Goal: Transaction & Acquisition: Purchase product/service

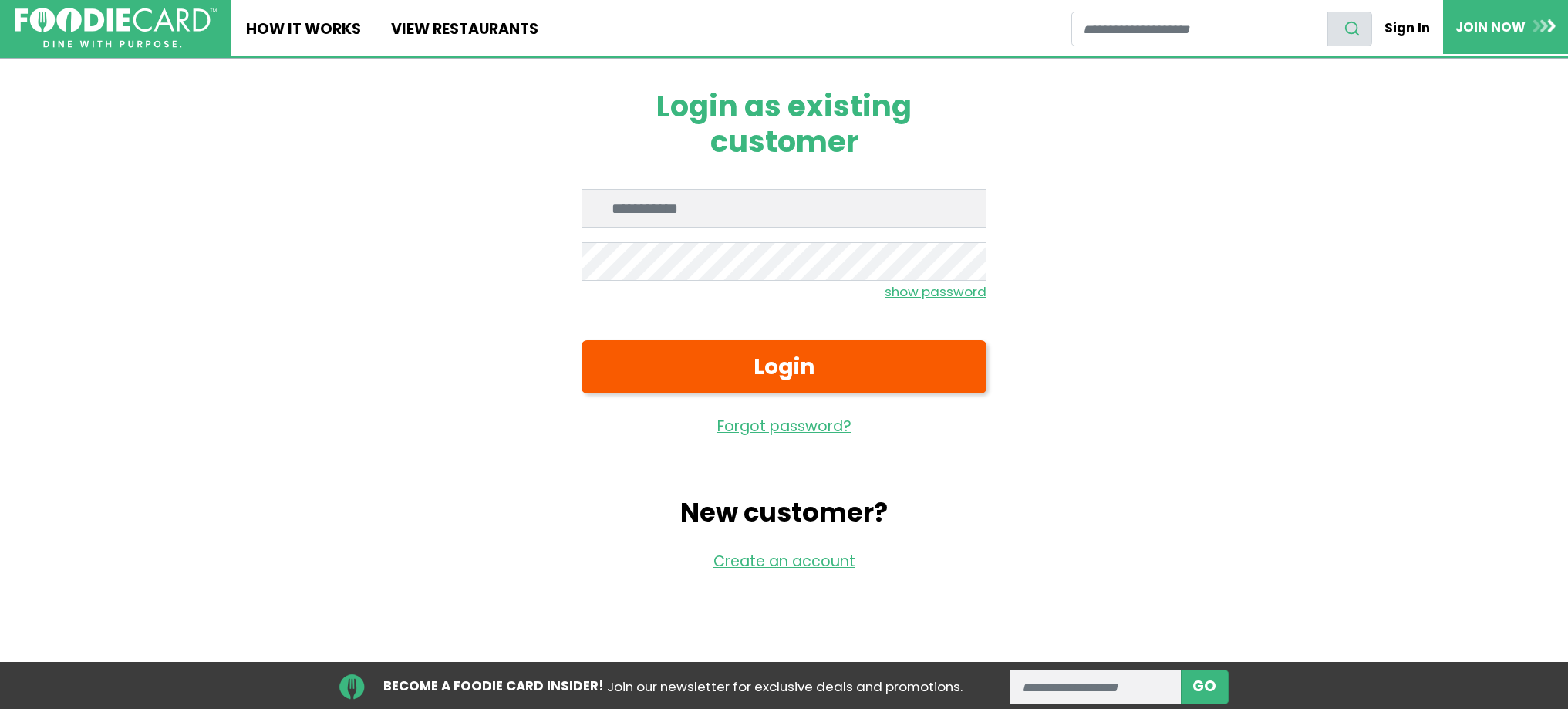
click at [688, 211] on input "Enter email" at bounding box center [784, 208] width 405 height 38
click at [622, 213] on input "Enter email" at bounding box center [784, 208] width 405 height 38
type input "**********"
click at [905, 292] on small "show password" at bounding box center [936, 291] width 102 height 19
click at [952, 293] on small "hide password" at bounding box center [938, 291] width 96 height 19
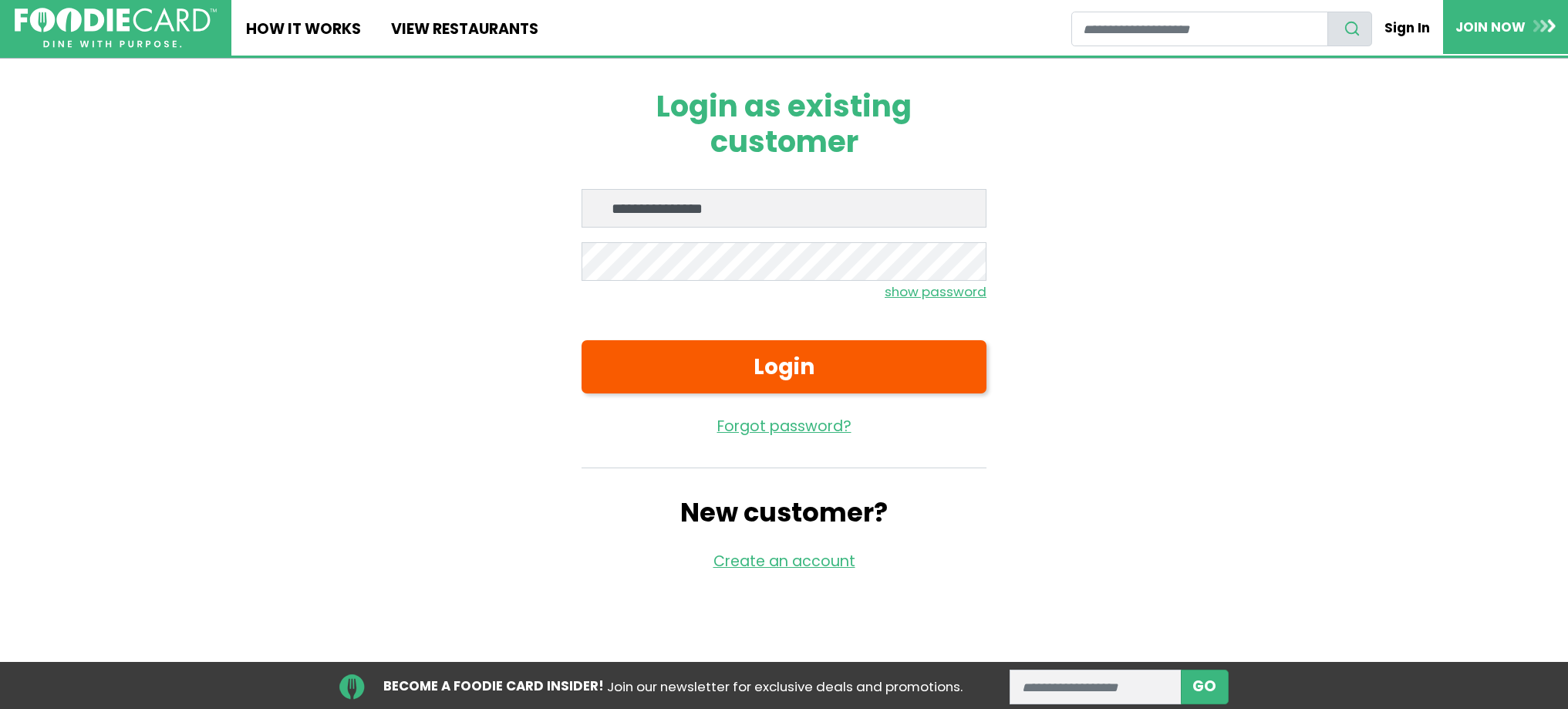
click at [952, 293] on small "show password" at bounding box center [936, 291] width 102 height 19
click at [783, 426] on link "Forgot password?" at bounding box center [784, 427] width 405 height 22
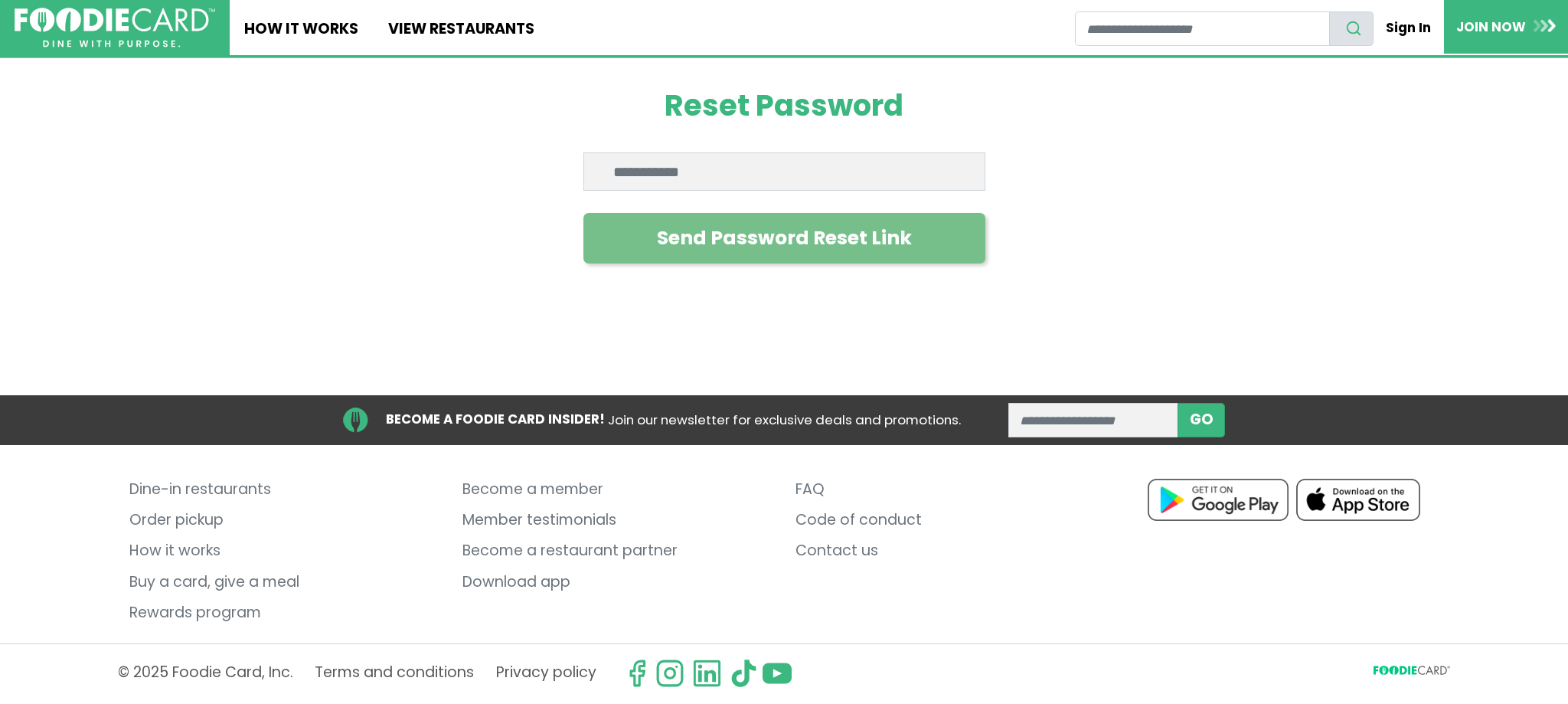
click at [926, 242] on button "Send Password Reset Link" at bounding box center [784, 238] width 402 height 51
click at [920, 239] on button "Send Password Reset Link" at bounding box center [784, 238] width 402 height 51
click at [910, 247] on button "Send Password Reset Link" at bounding box center [784, 238] width 402 height 51
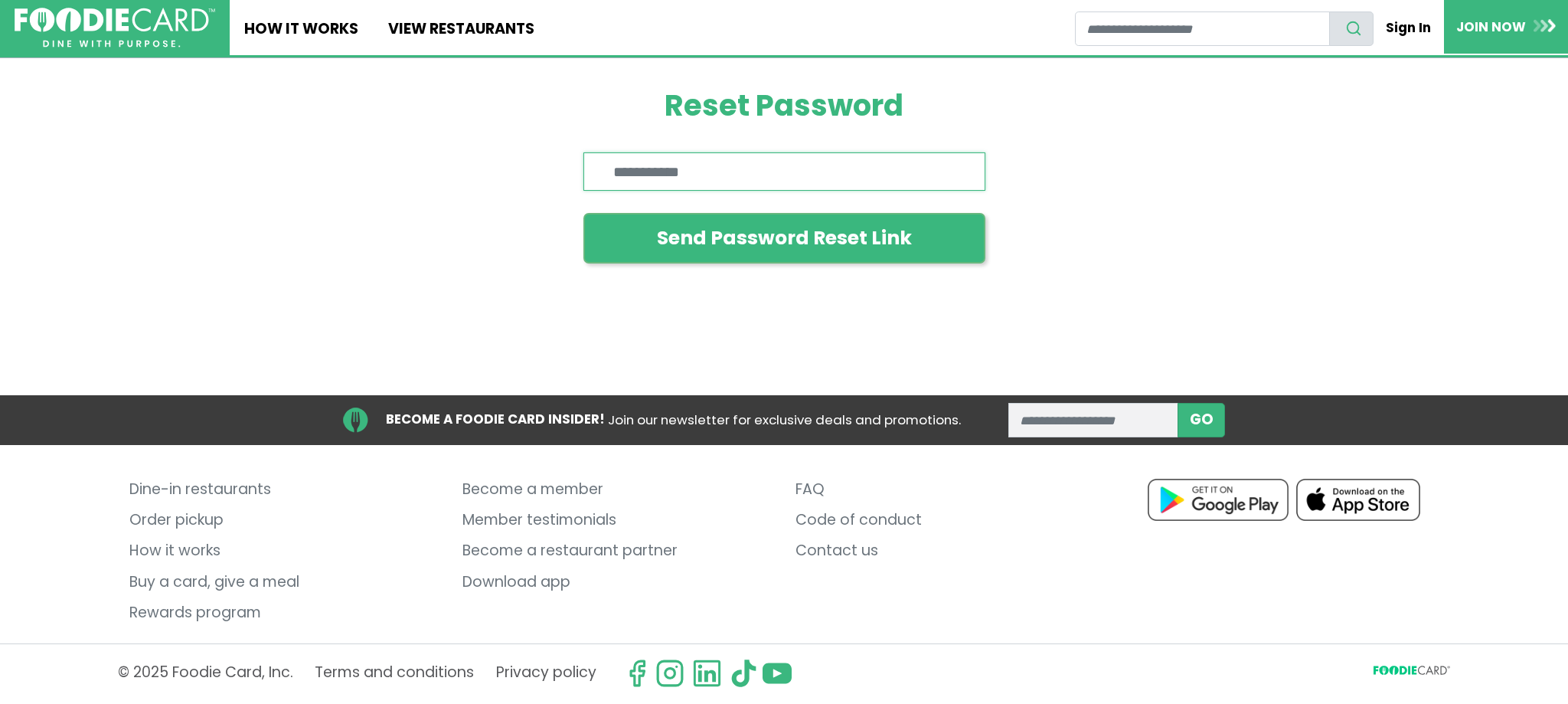
click at [705, 175] on input "Enter email" at bounding box center [784, 171] width 402 height 38
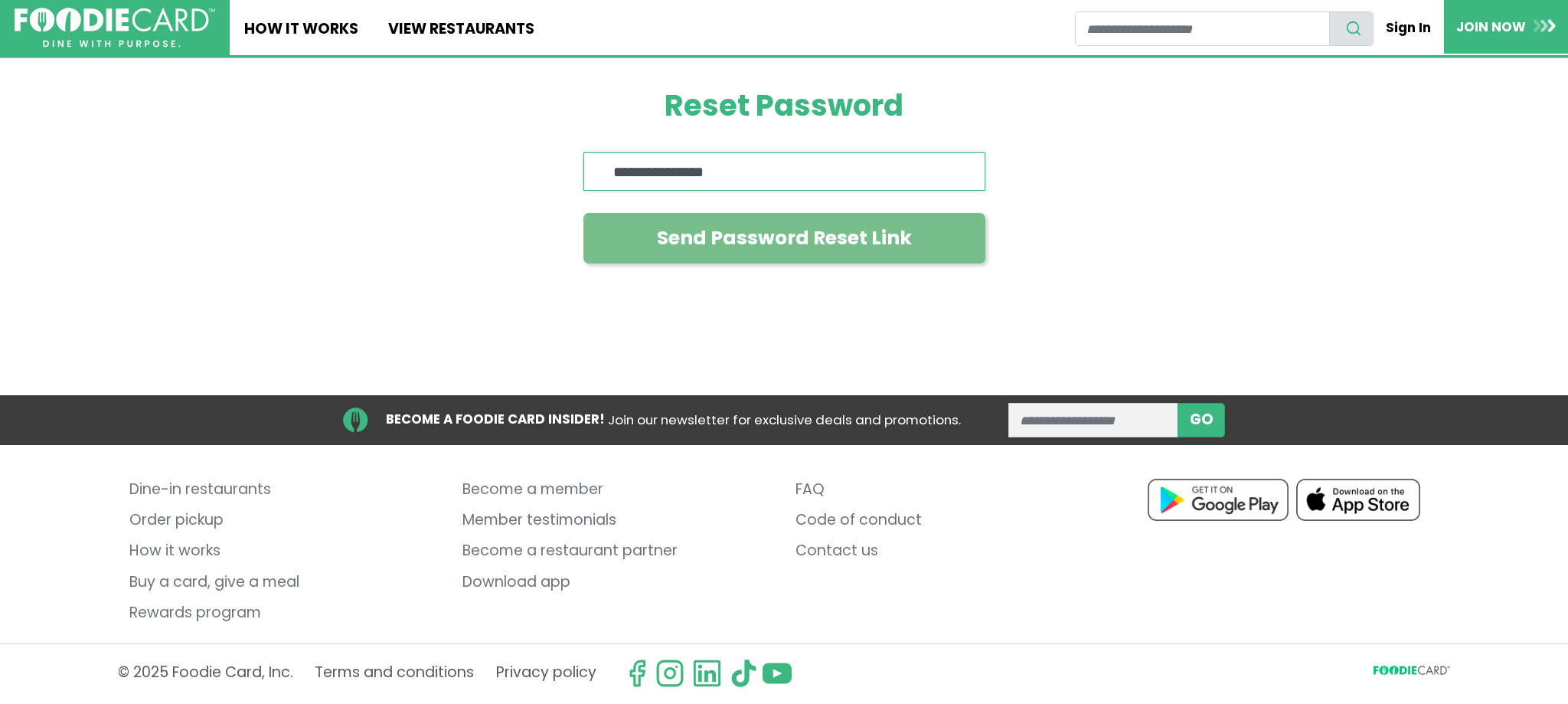
type input "**********"
click at [930, 238] on button "Send Password Reset Link" at bounding box center [784, 238] width 402 height 51
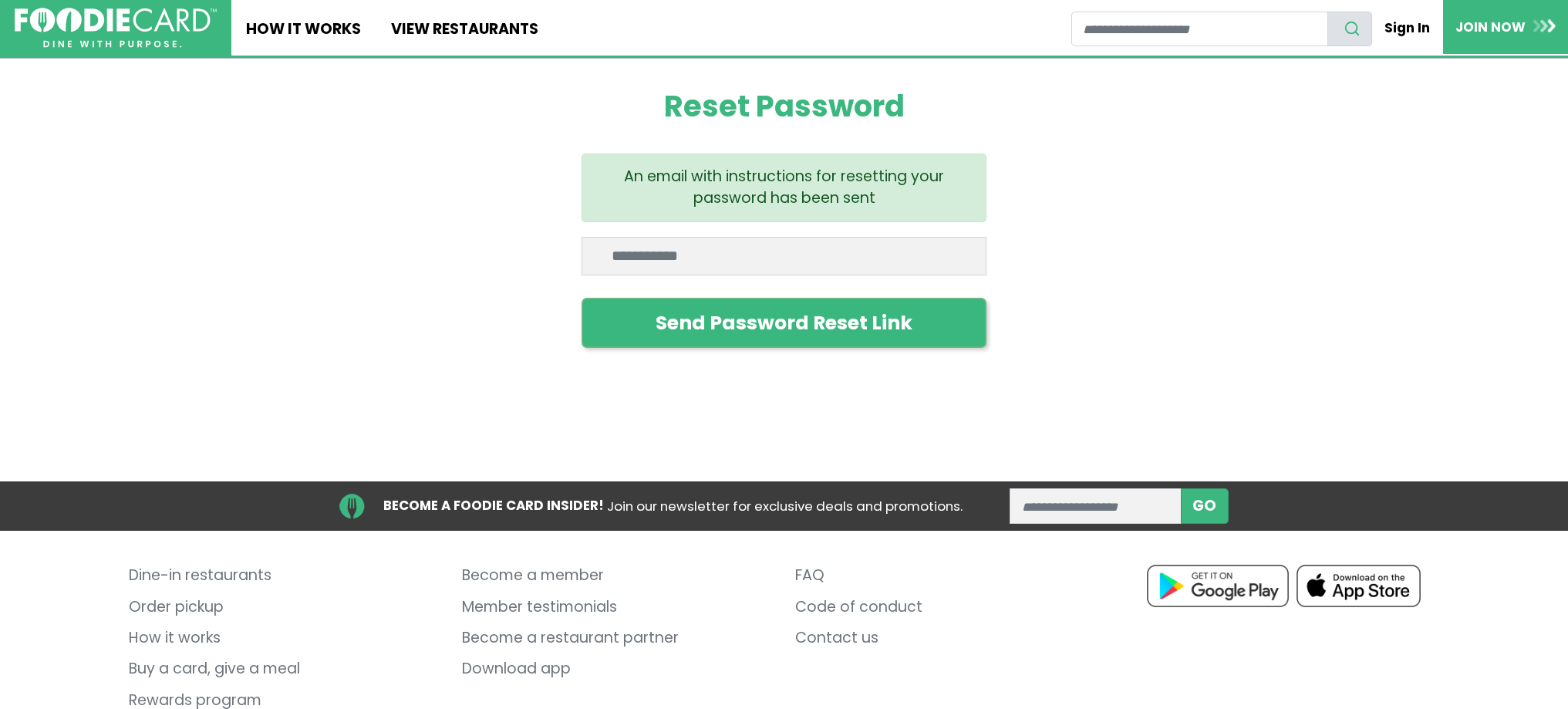
click at [763, 196] on div "An email with instructions for resetting your password has been sent" at bounding box center [784, 188] width 405 height 68
click at [745, 162] on div "An email with instructions for resetting your password has been sent" at bounding box center [784, 188] width 405 height 68
click at [740, 163] on div "An email with instructions for resetting your password has been sent" at bounding box center [784, 188] width 405 height 68
click at [502, 278] on div "Reset Password An email with instructions for resetting your password has been …" at bounding box center [785, 218] width 1080 height 319
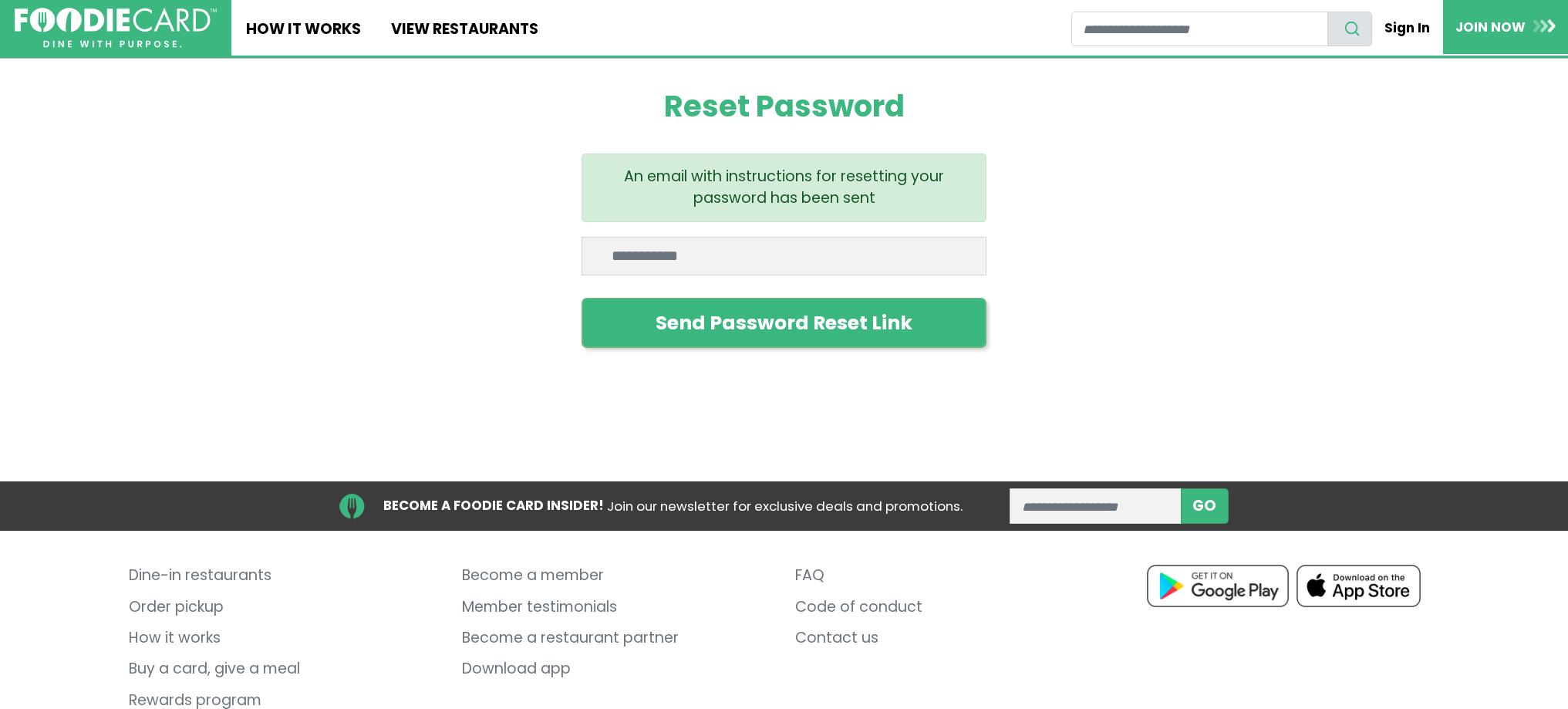
click at [509, 272] on div "Reset Password An email with instructions for resetting your password has been …" at bounding box center [785, 218] width 1080 height 319
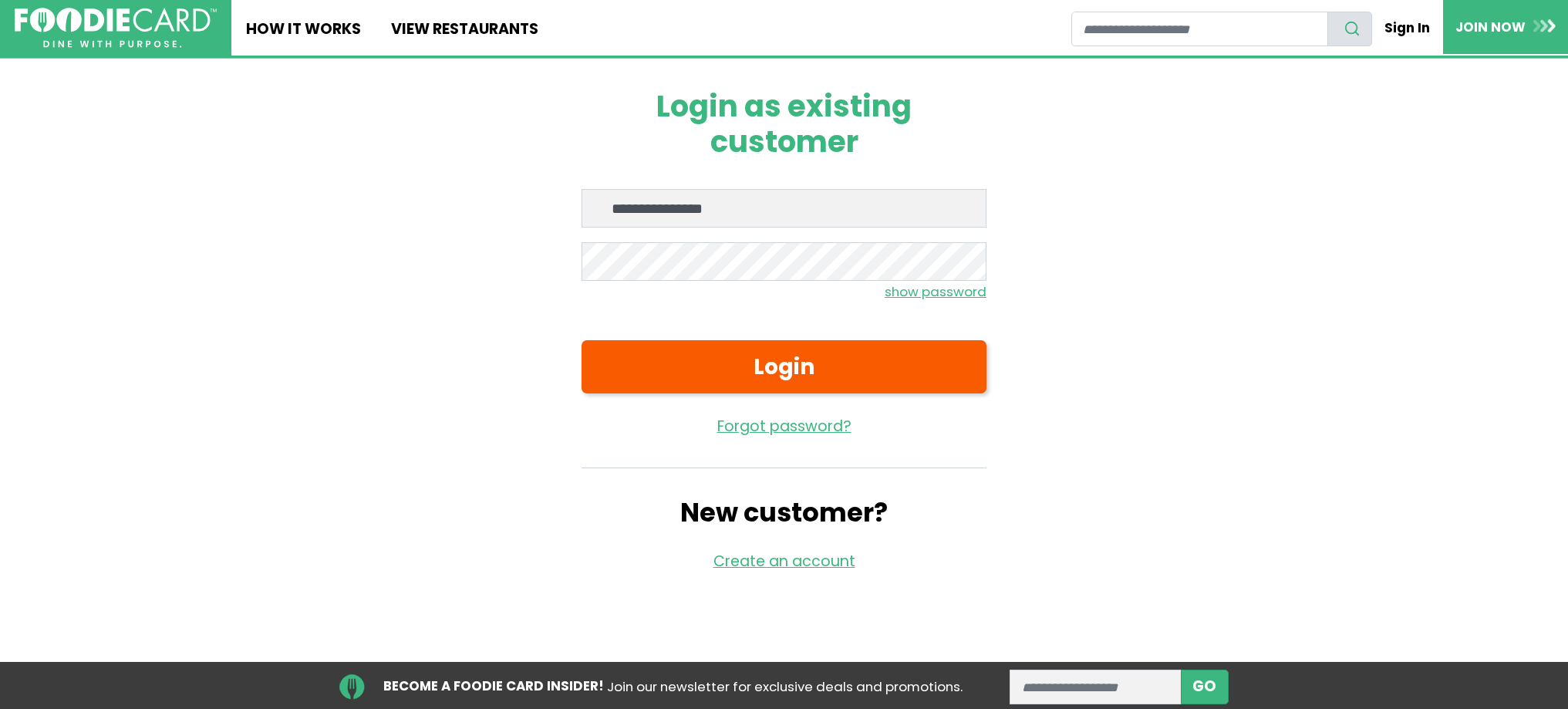
click at [750, 215] on input "**********" at bounding box center [784, 208] width 405 height 38
click at [421, 28] on link "View restaurants" at bounding box center [464, 28] width 177 height 55
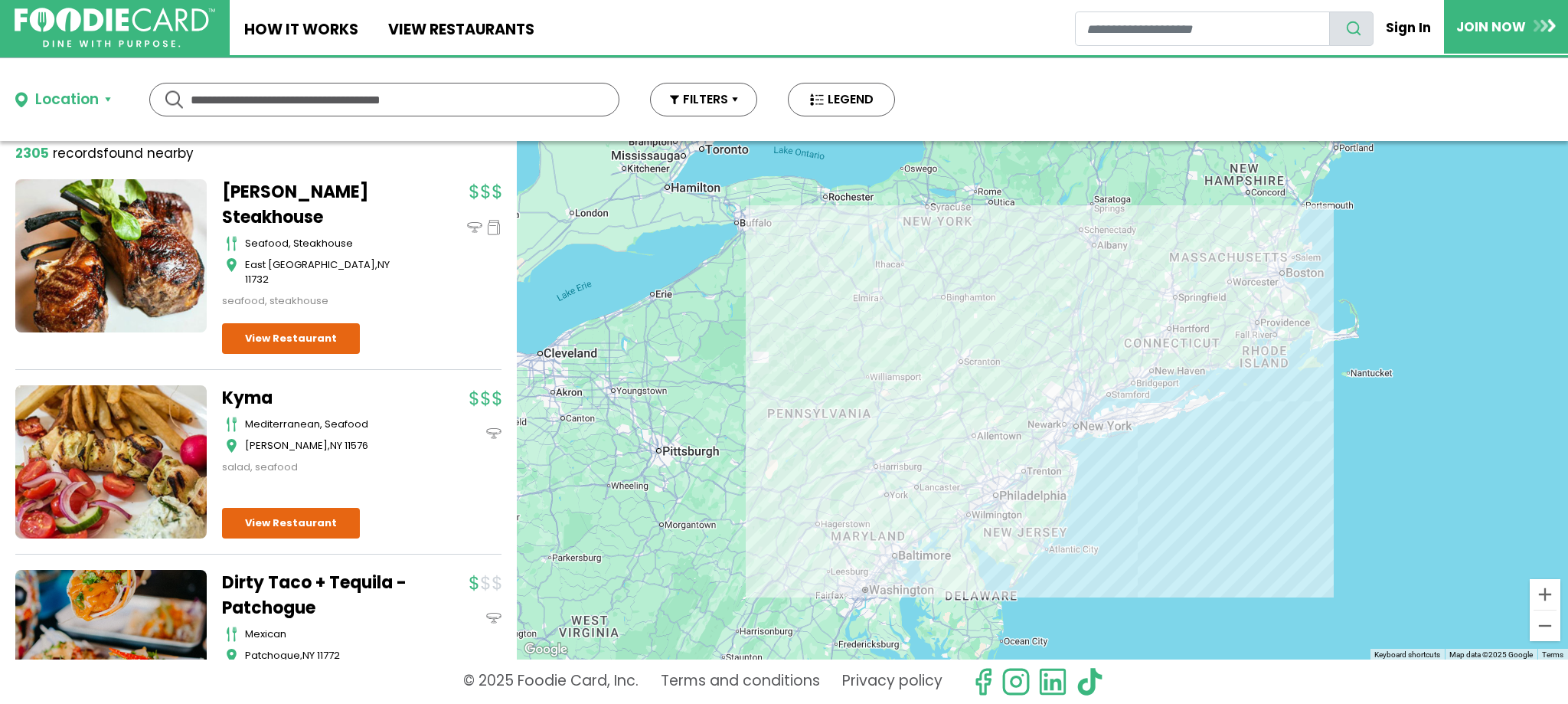
scroll to position [60, 0]
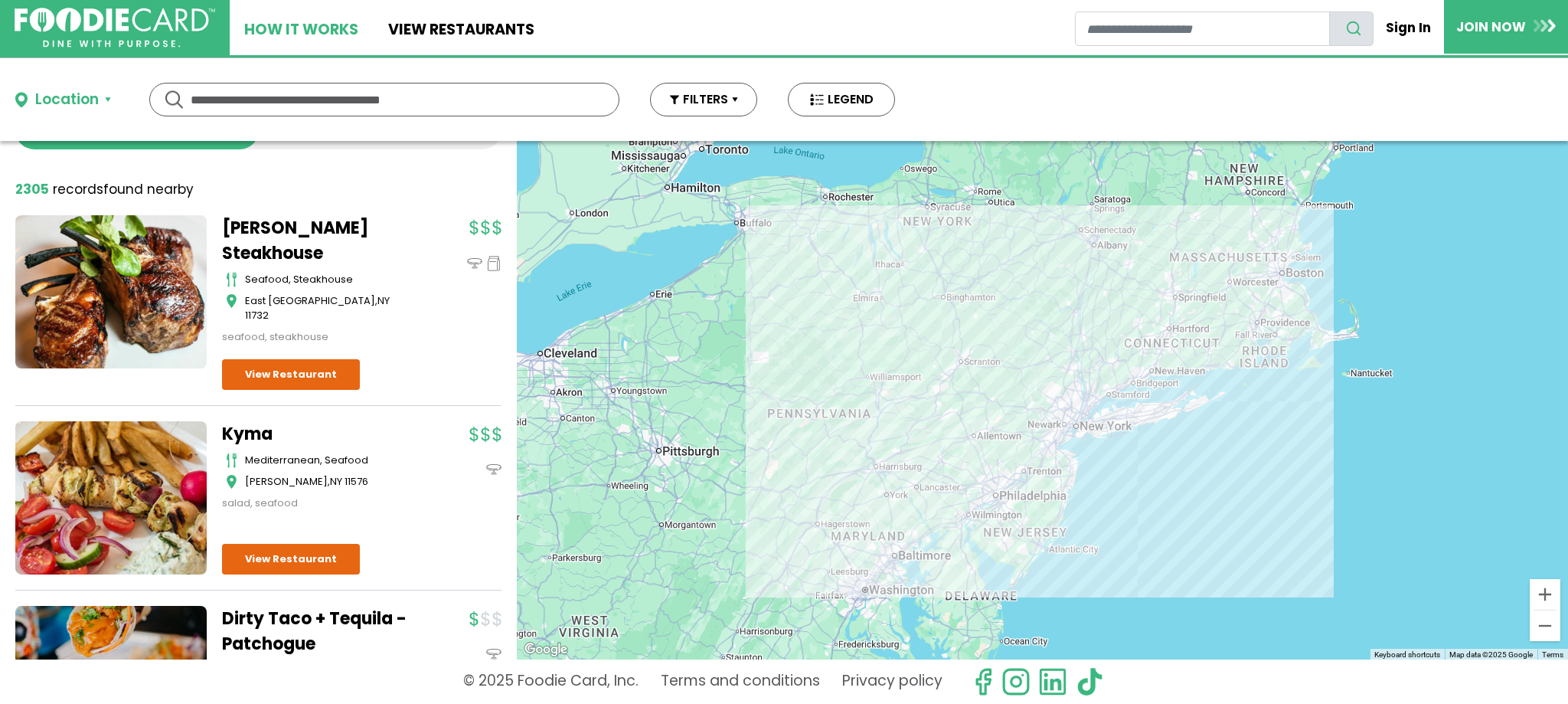
click at [279, 22] on link "How It Works" at bounding box center [301, 27] width 144 height 55
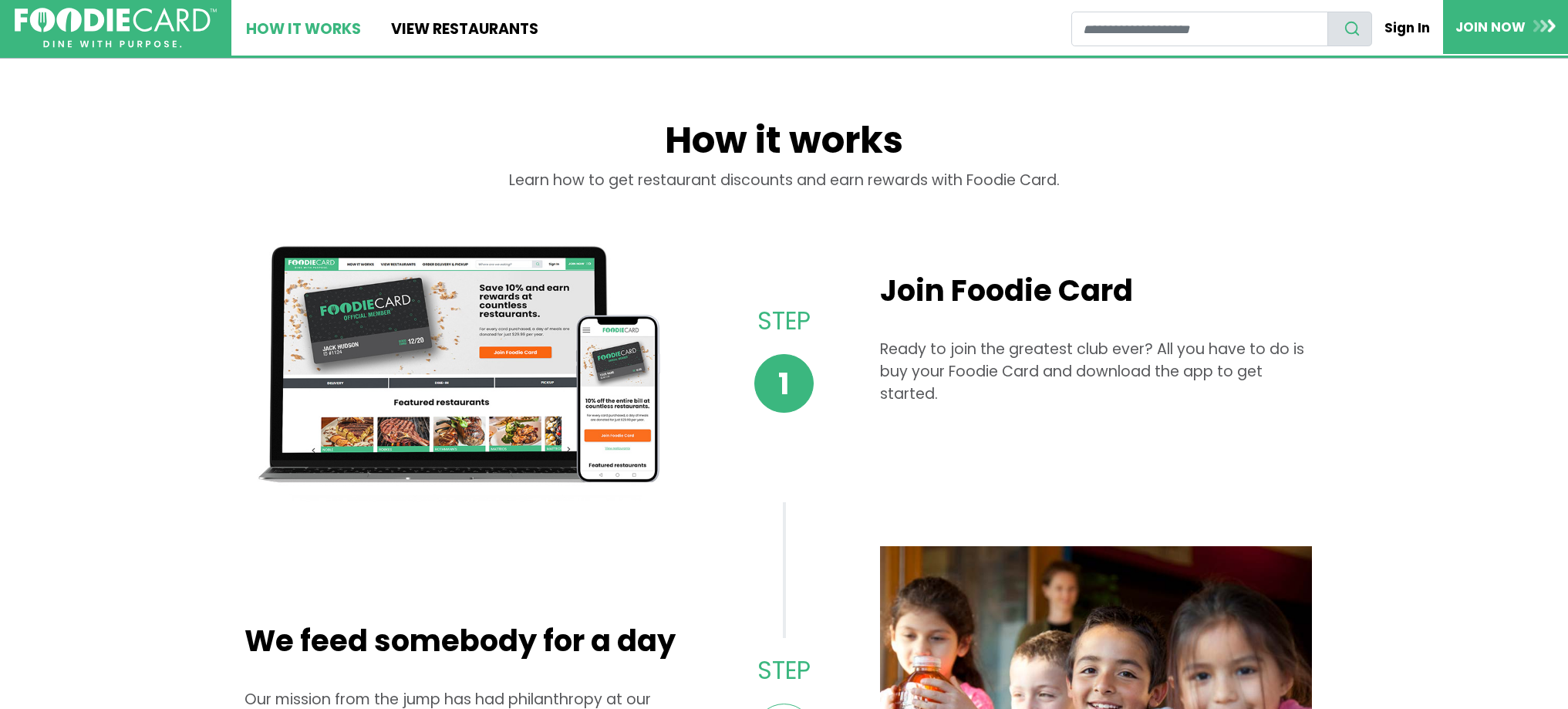
click at [272, 31] on link "How It Works" at bounding box center [304, 28] width 145 height 55
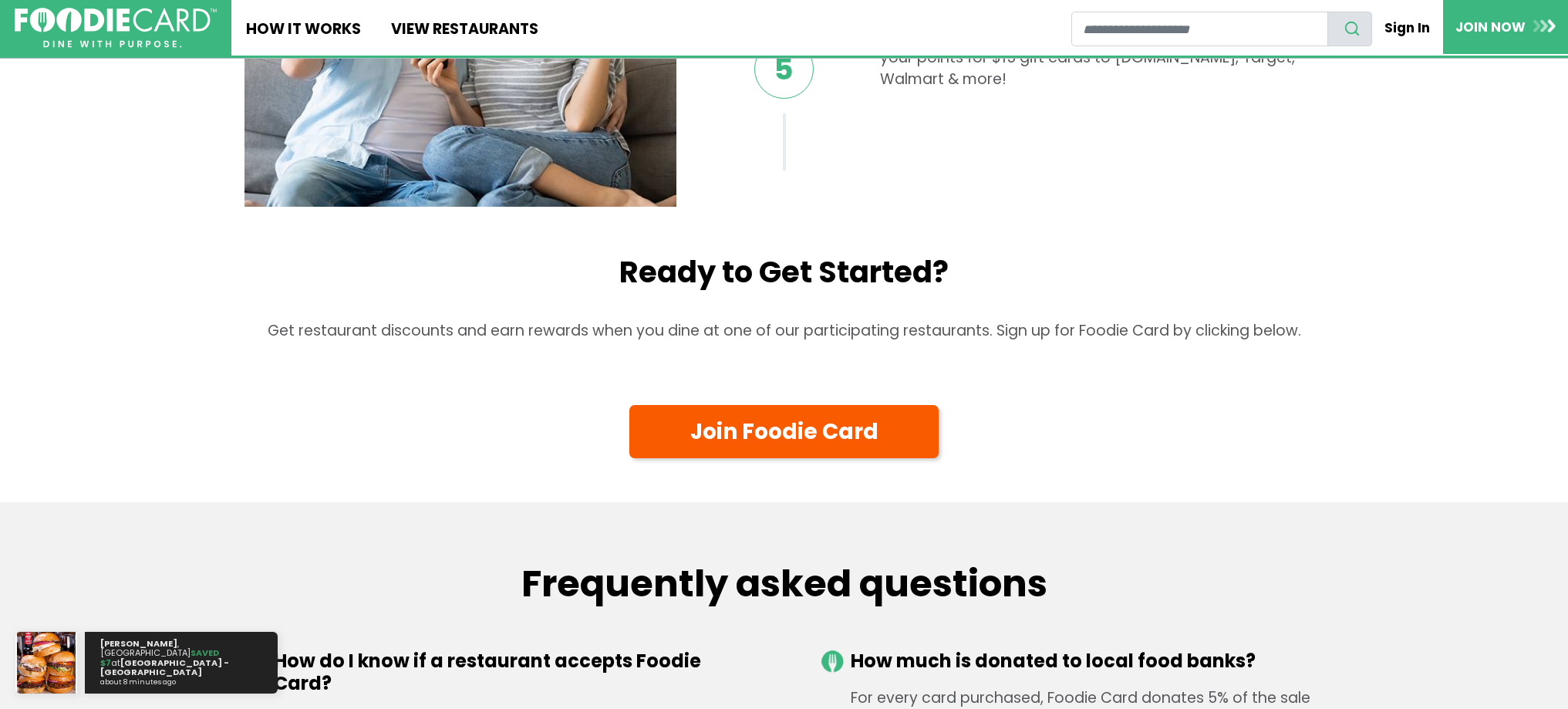
scroll to position [1774, 0]
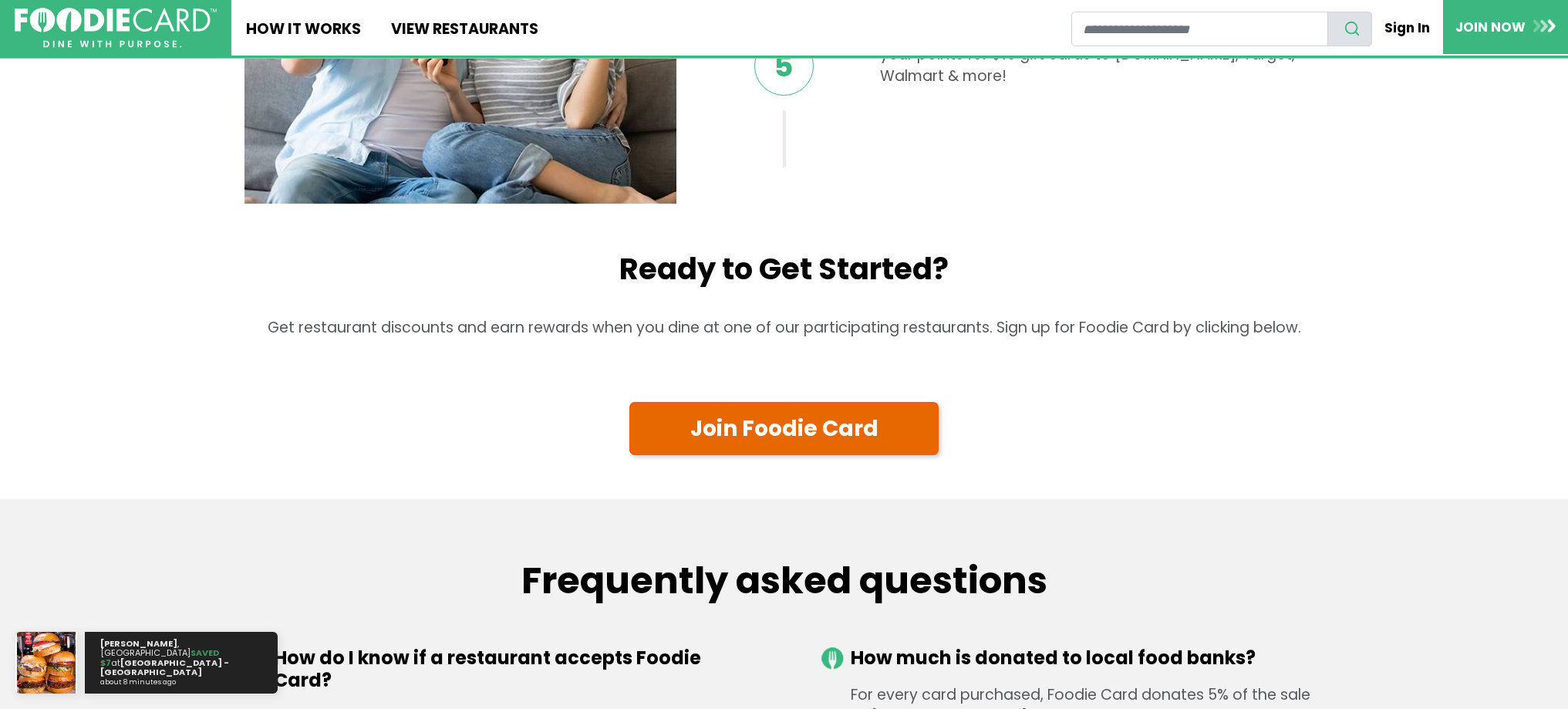
click at [728, 422] on link "Join Foodie Card" at bounding box center [784, 429] width 310 height 54
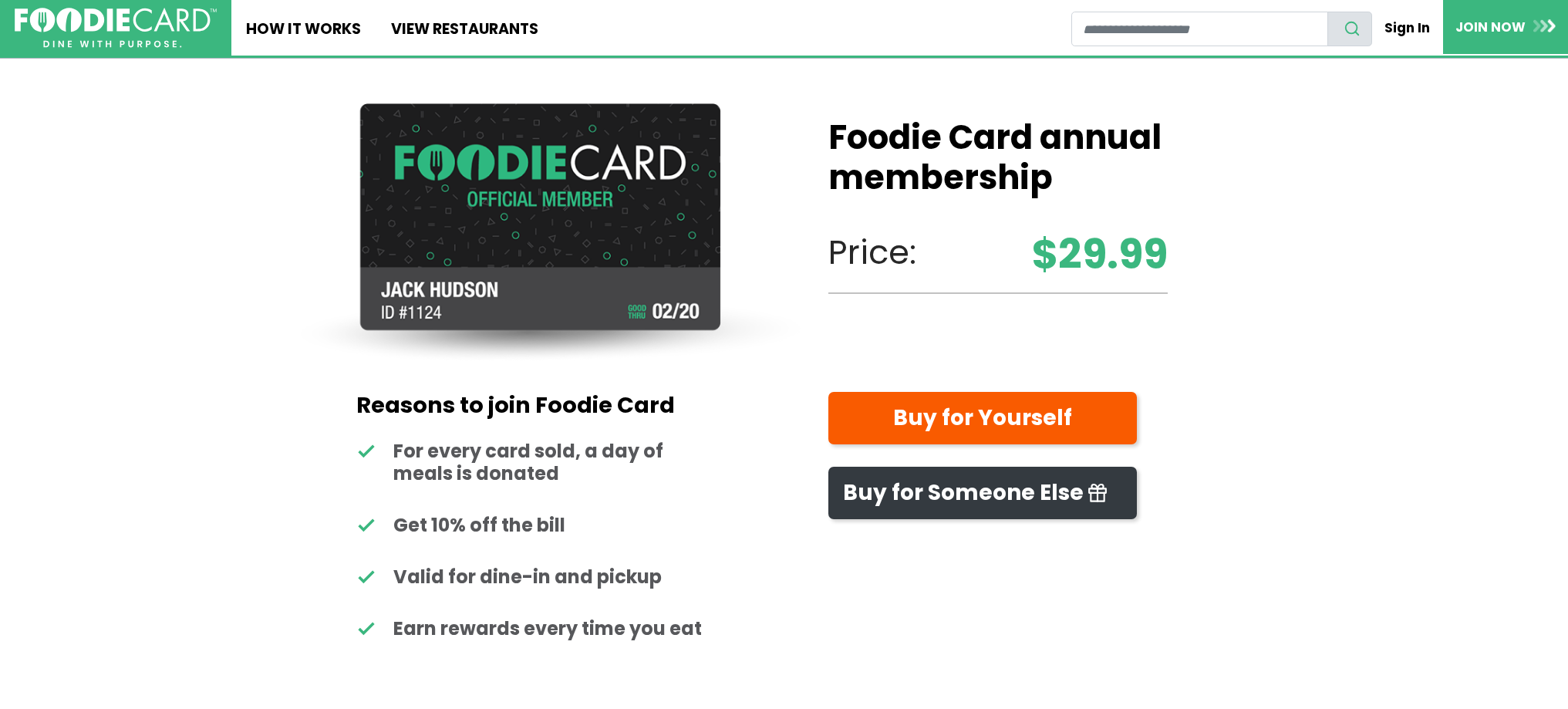
click at [1070, 269] on strong "$29.99" at bounding box center [1100, 254] width 136 height 61
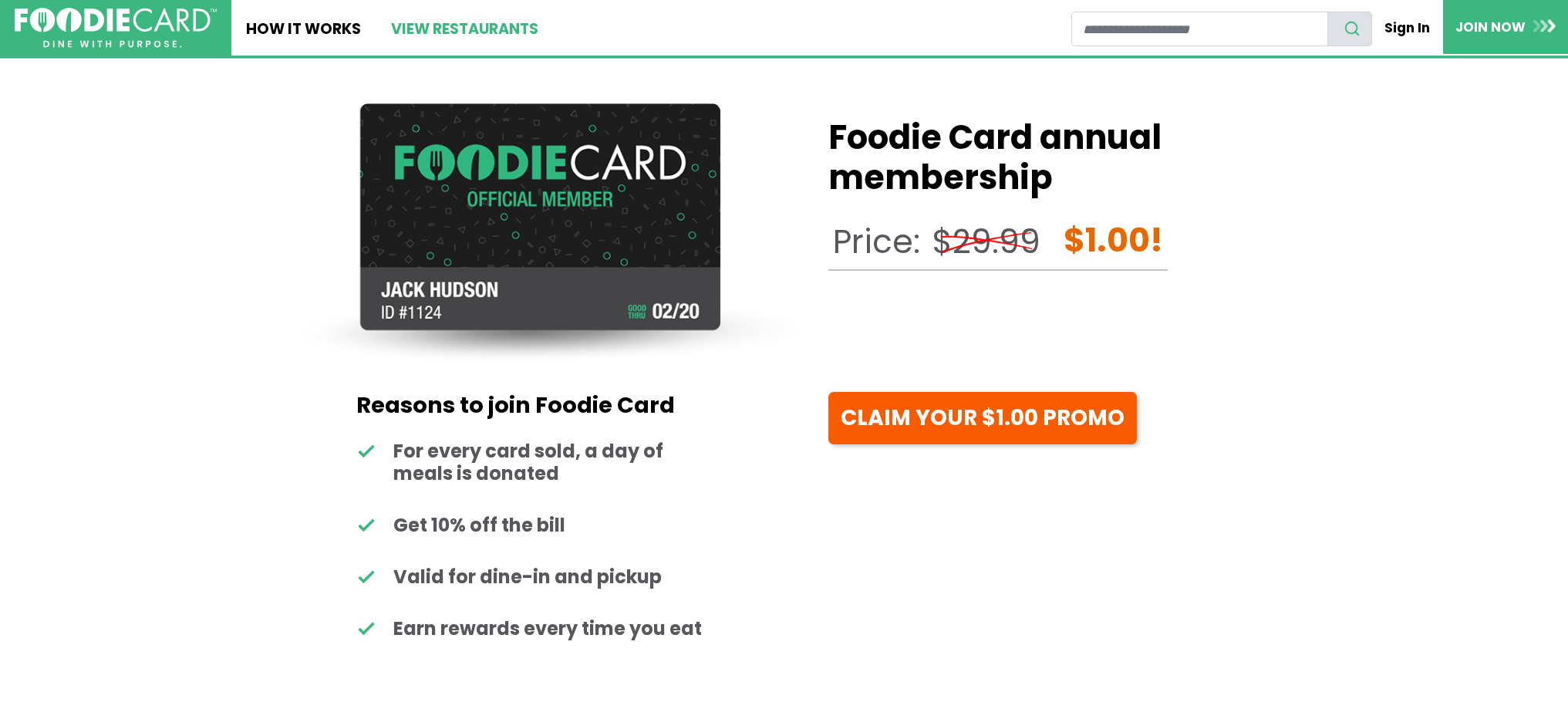
click at [502, 21] on link "View restaurants" at bounding box center [464, 28] width 177 height 55
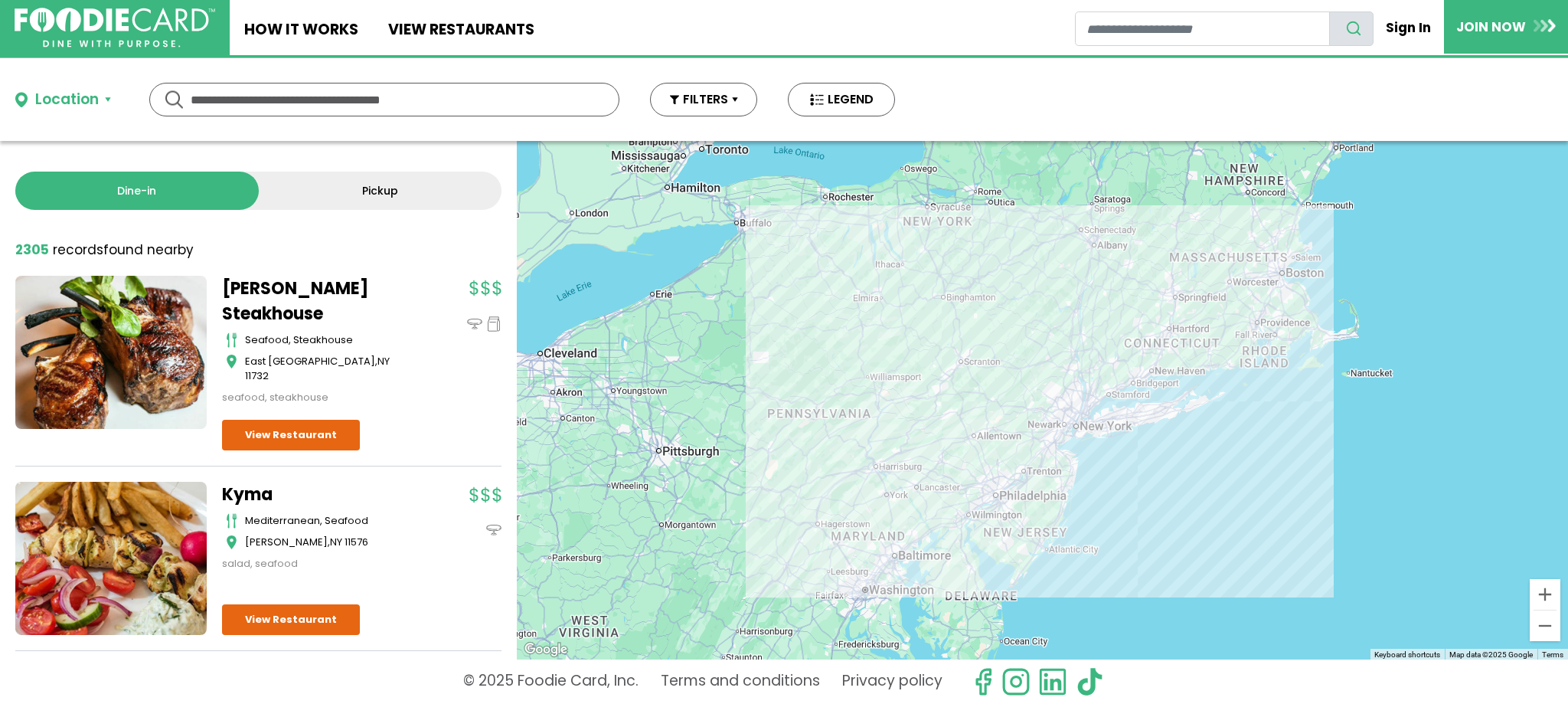
click at [252, 104] on input "text" at bounding box center [384, 99] width 387 height 32
click at [39, 95] on div "Location" at bounding box center [67, 99] width 64 height 22
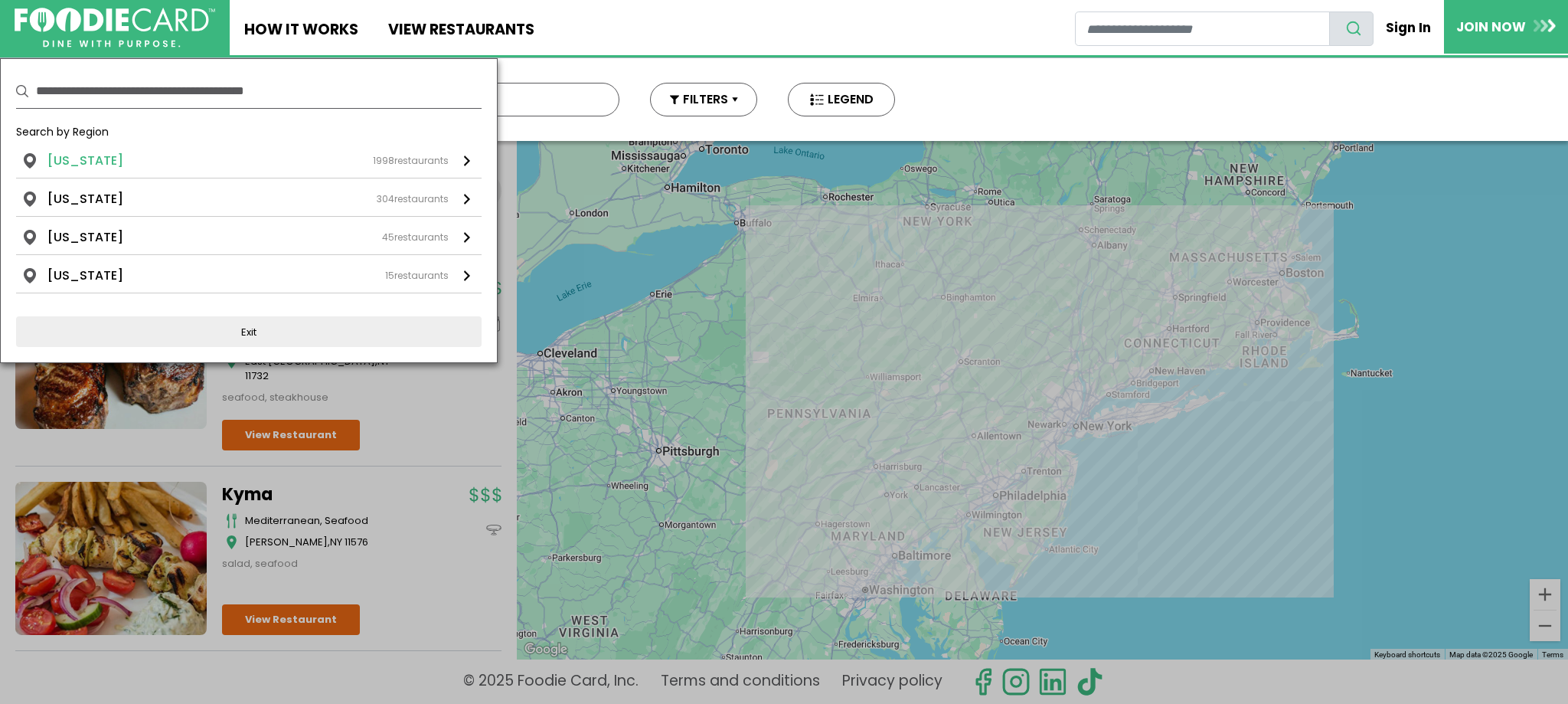
click at [98, 160] on li "New York" at bounding box center [86, 160] width 76 height 19
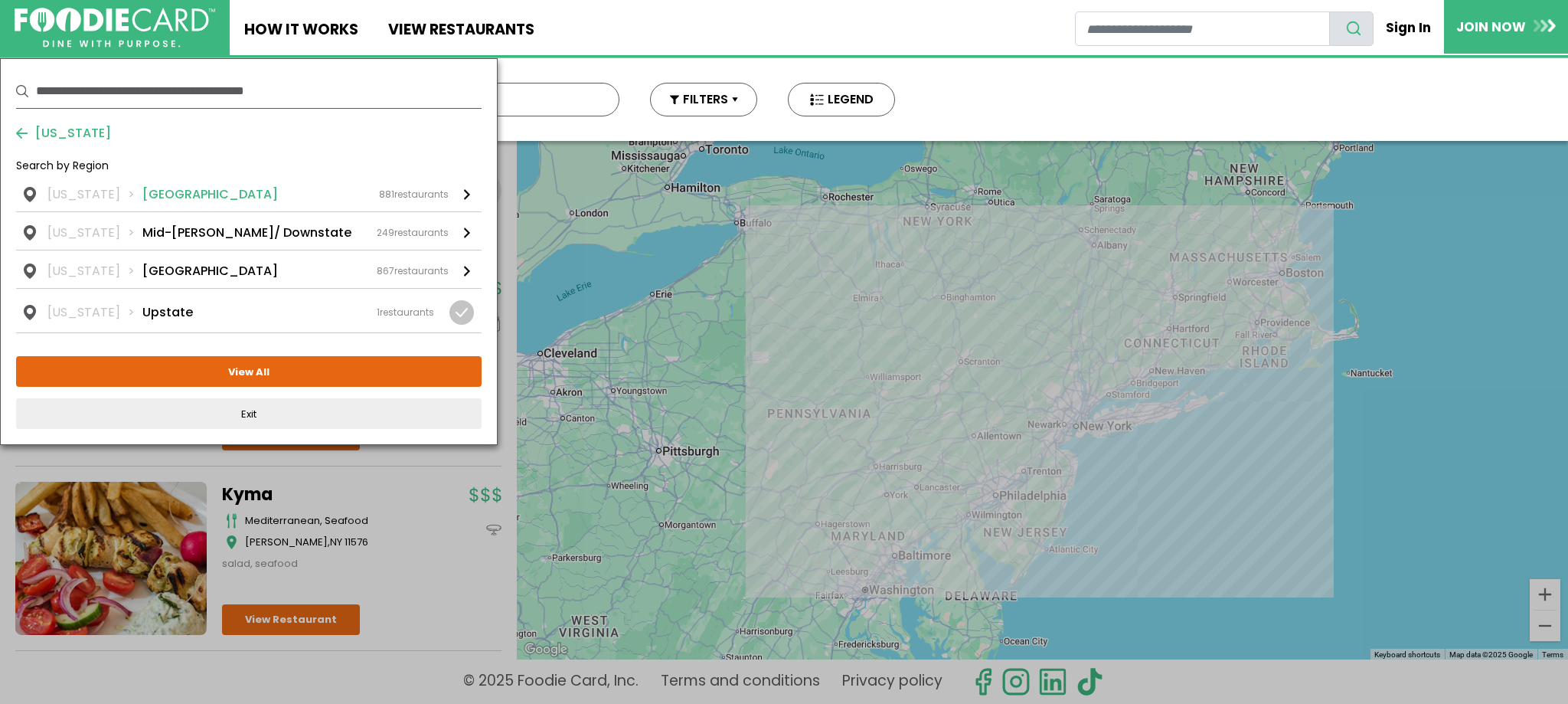
click at [185, 196] on li "Long Island" at bounding box center [210, 194] width 136 height 19
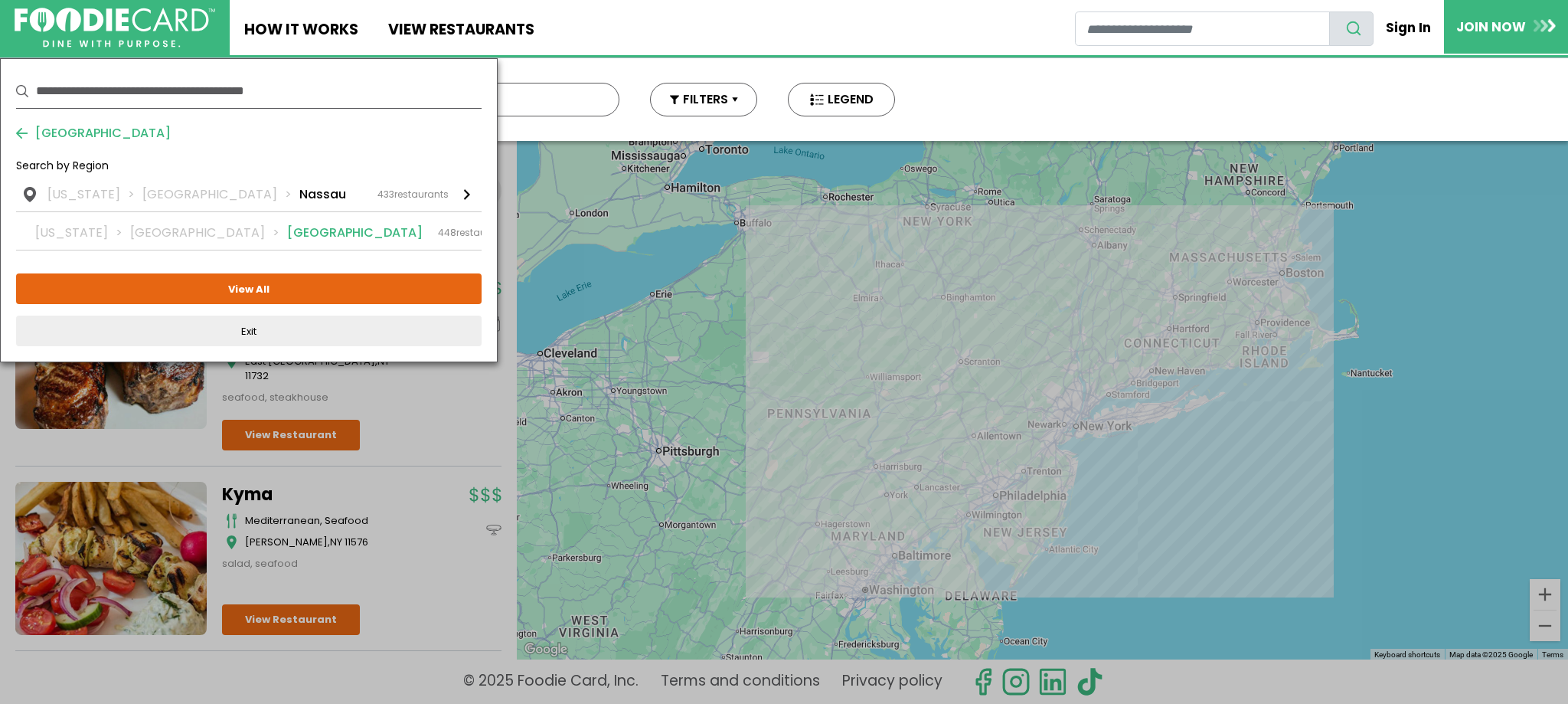
click at [463, 226] on link "New York Long Island Suffolk 448 restaurants" at bounding box center [248, 231] width 465 height 37
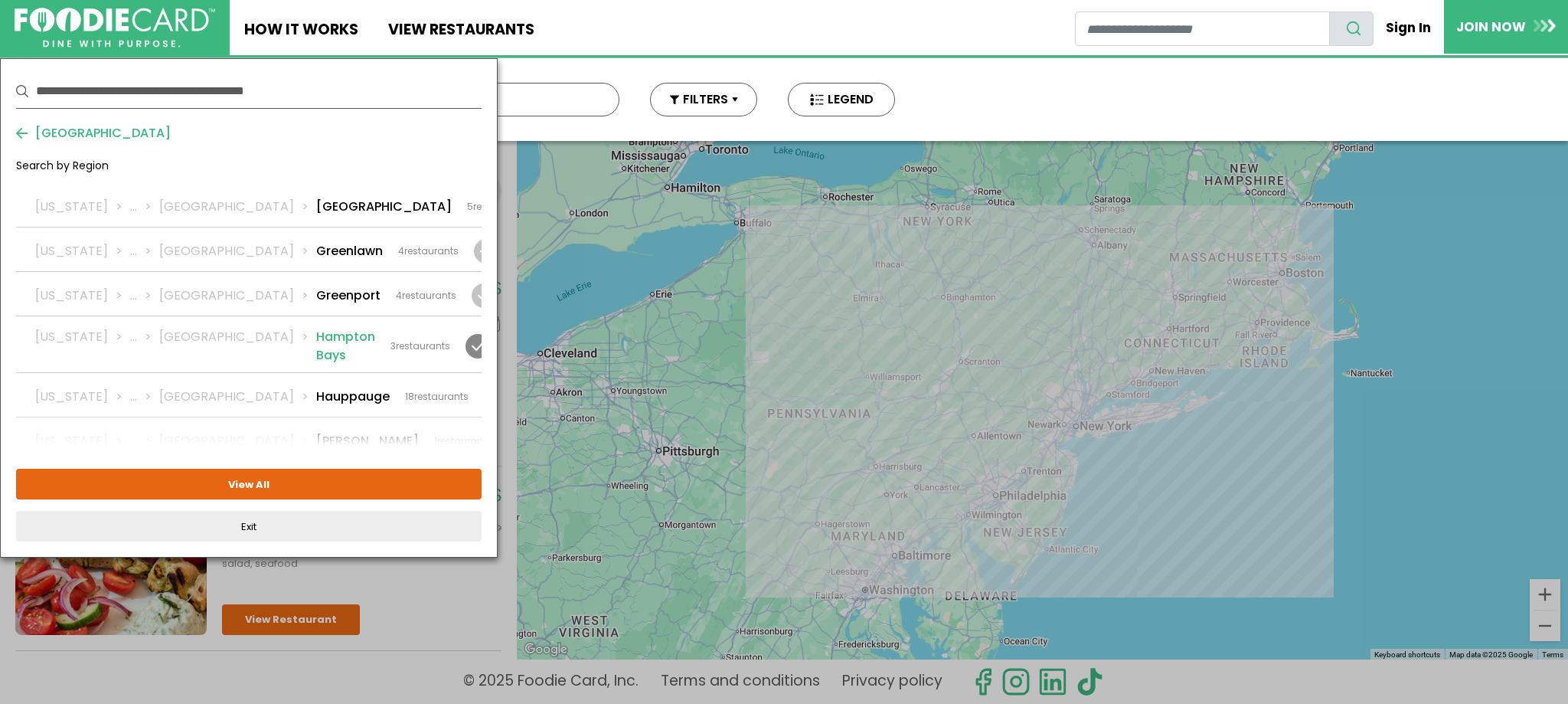
scroll to position [1225, 0]
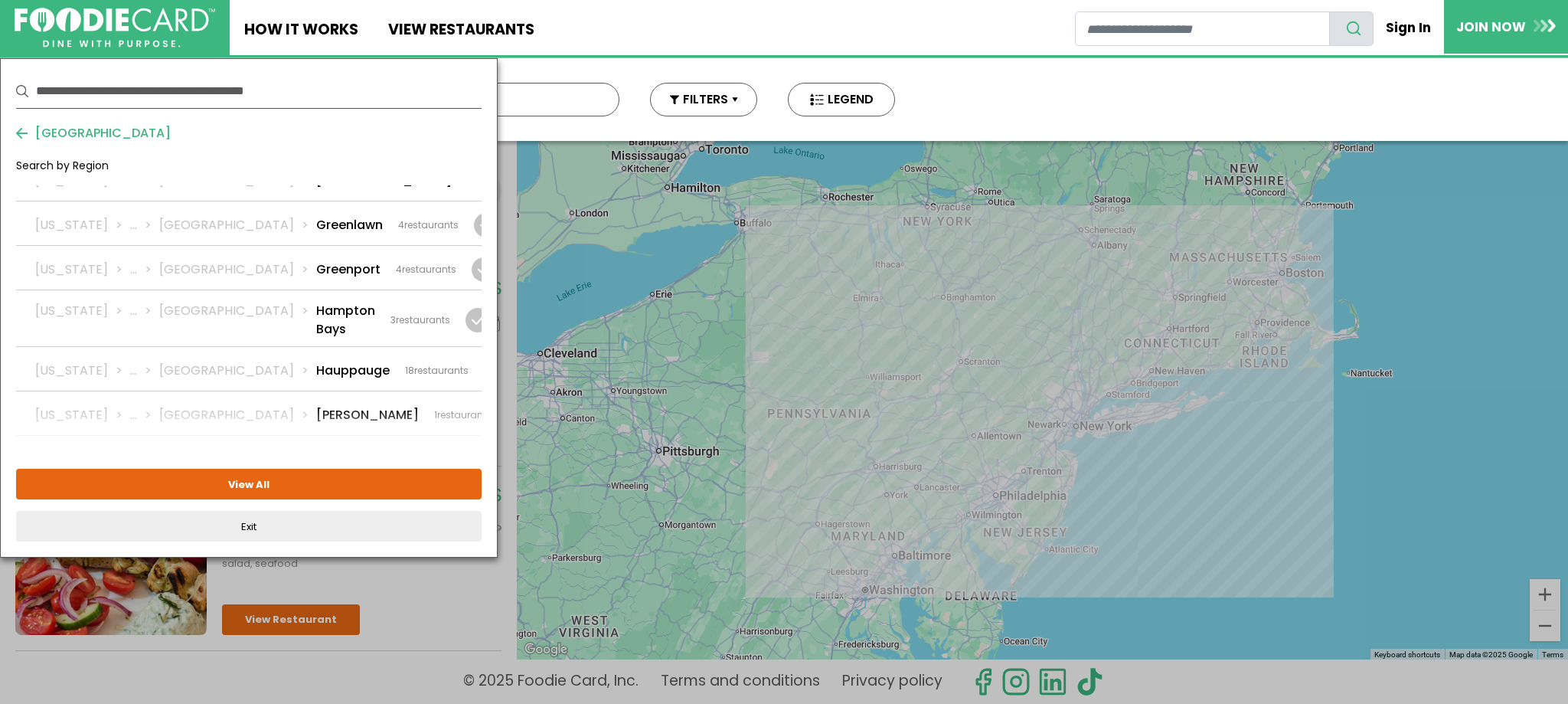
click at [480, 492] on div at bounding box center [493, 505] width 25 height 25
click at [316, 495] on li "Huntington" at bounding box center [351, 504] width 70 height 19
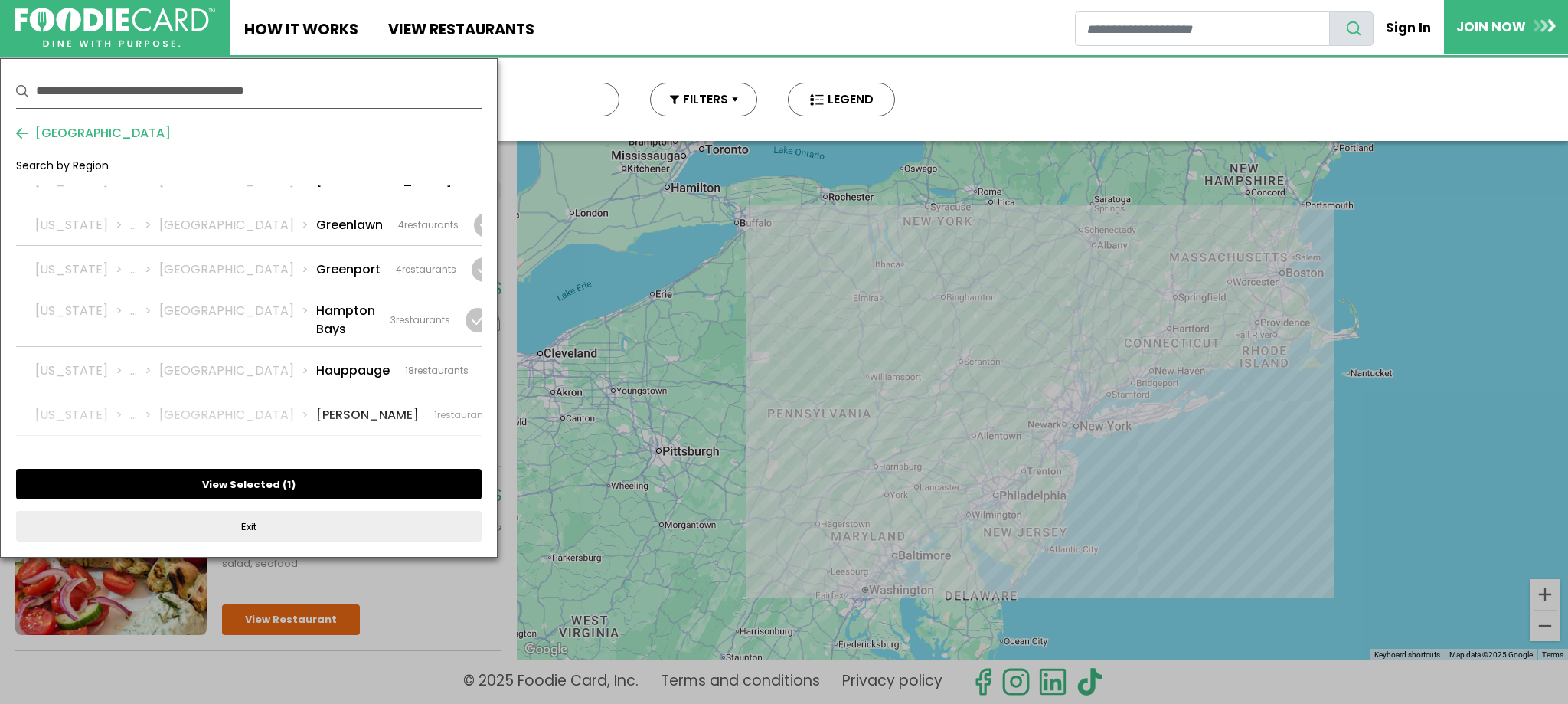
click at [248, 483] on button "View Selected ( 1 )" at bounding box center [248, 484] width 465 height 31
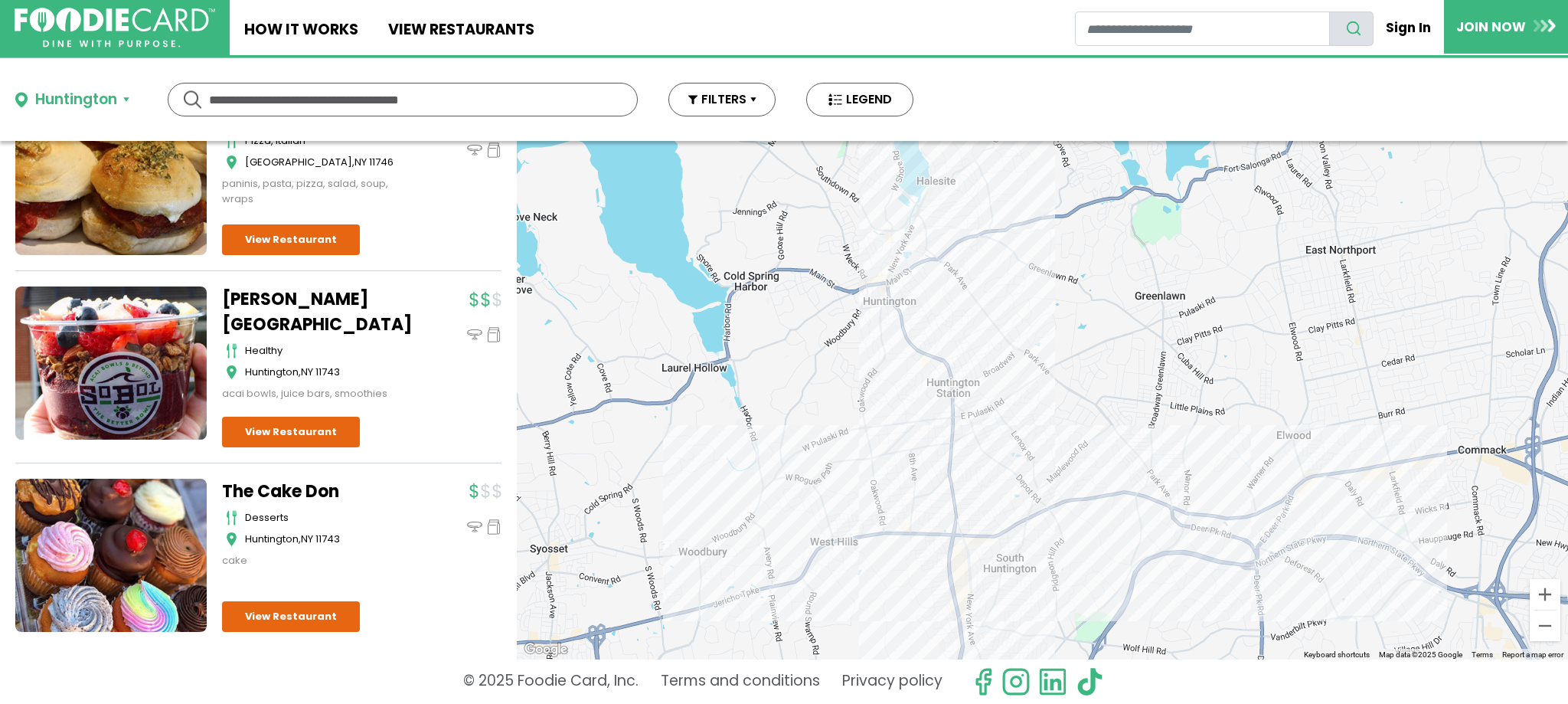
scroll to position [7534, 0]
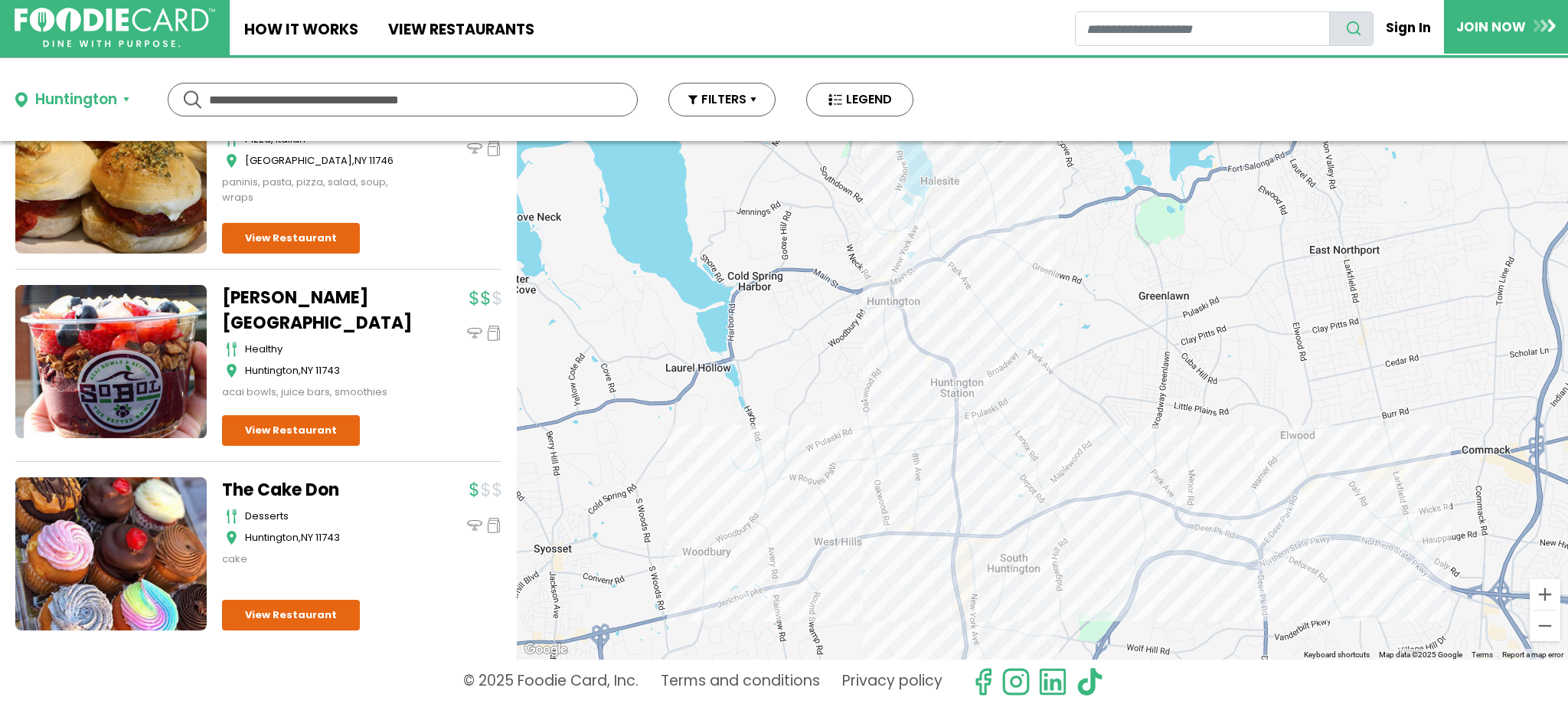
drag, startPoint x: 938, startPoint y: 380, endPoint x: 947, endPoint y: 380, distance: 9.0
click at [947, 380] on div at bounding box center [1042, 400] width 1051 height 519
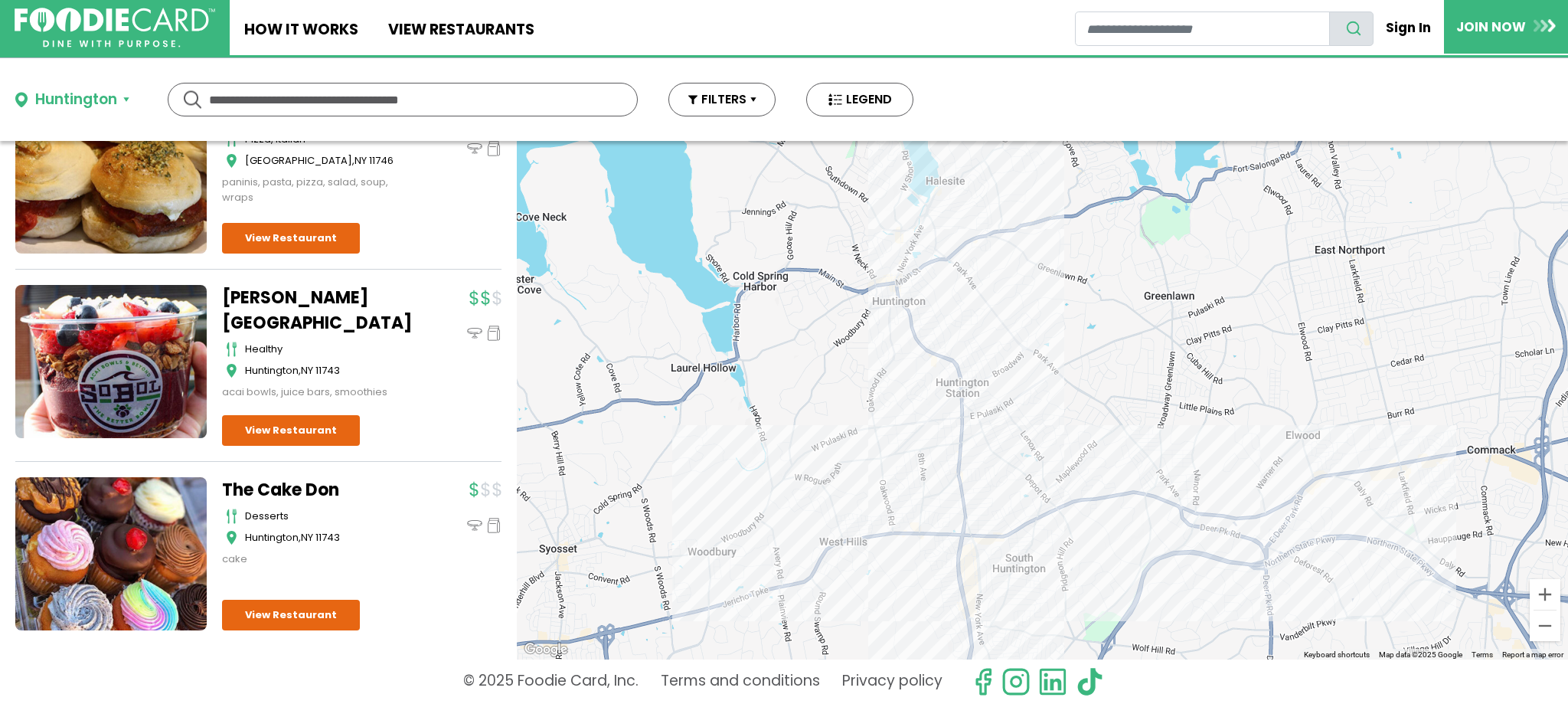
click at [950, 378] on div at bounding box center [1042, 400] width 1051 height 519
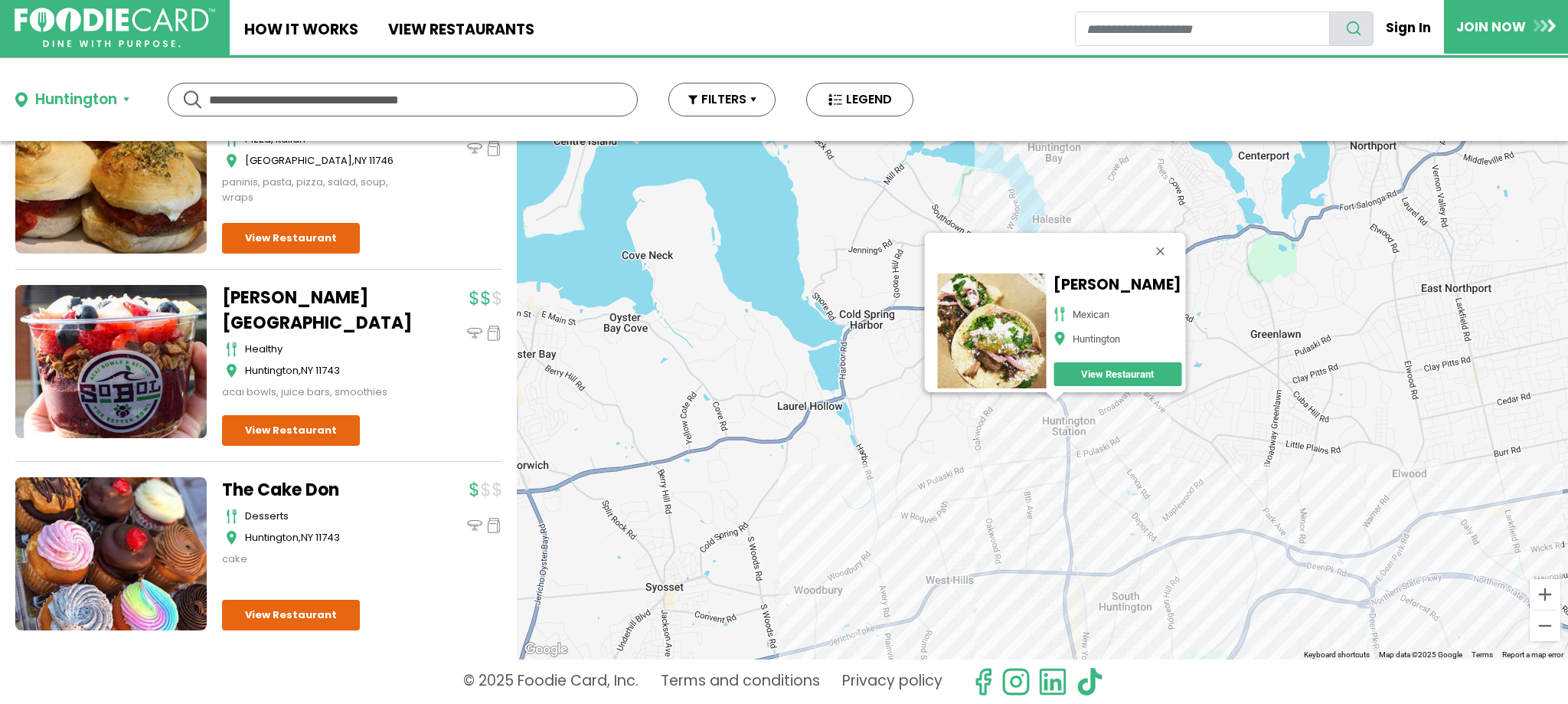
click at [1104, 363] on link "View Restaurant" at bounding box center [1118, 374] width 128 height 24
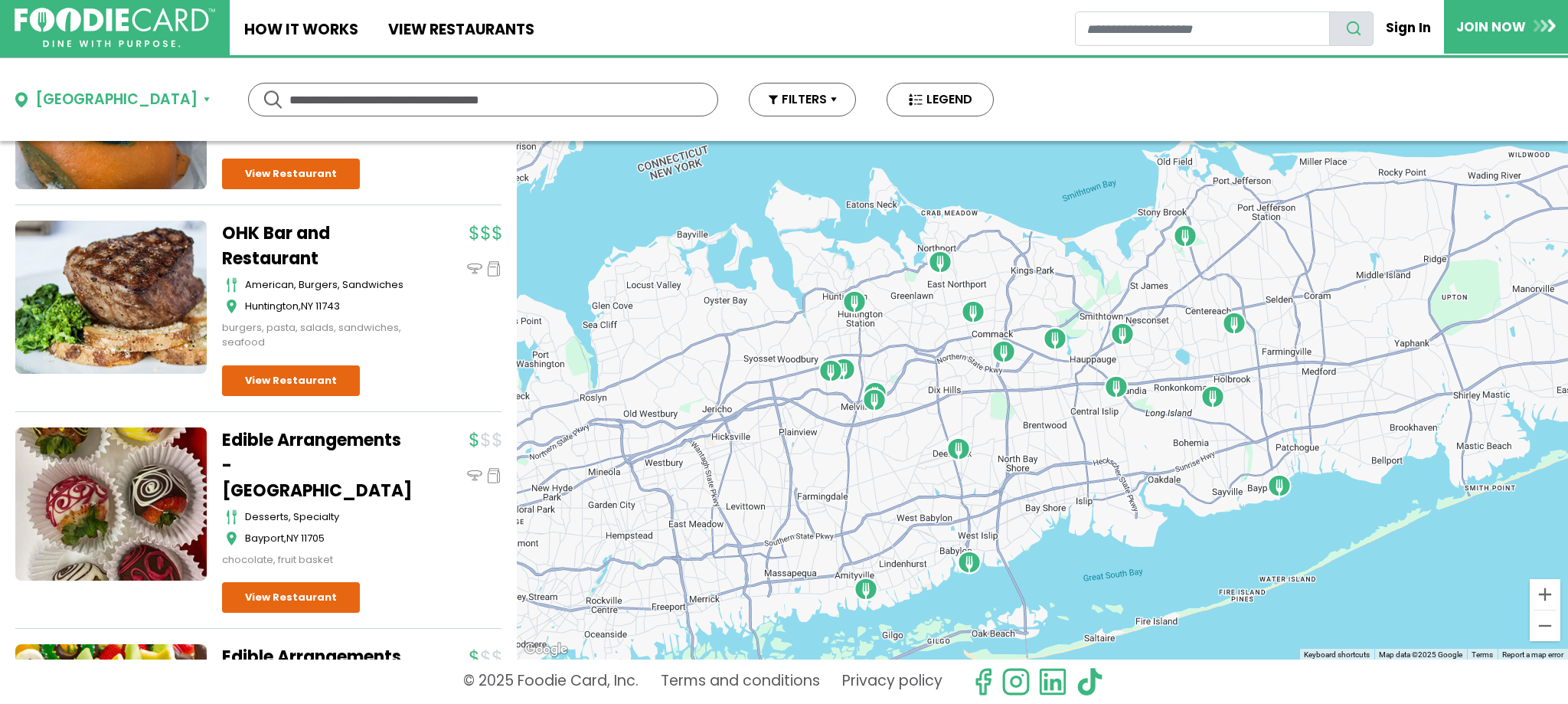
scroll to position [842, 0]
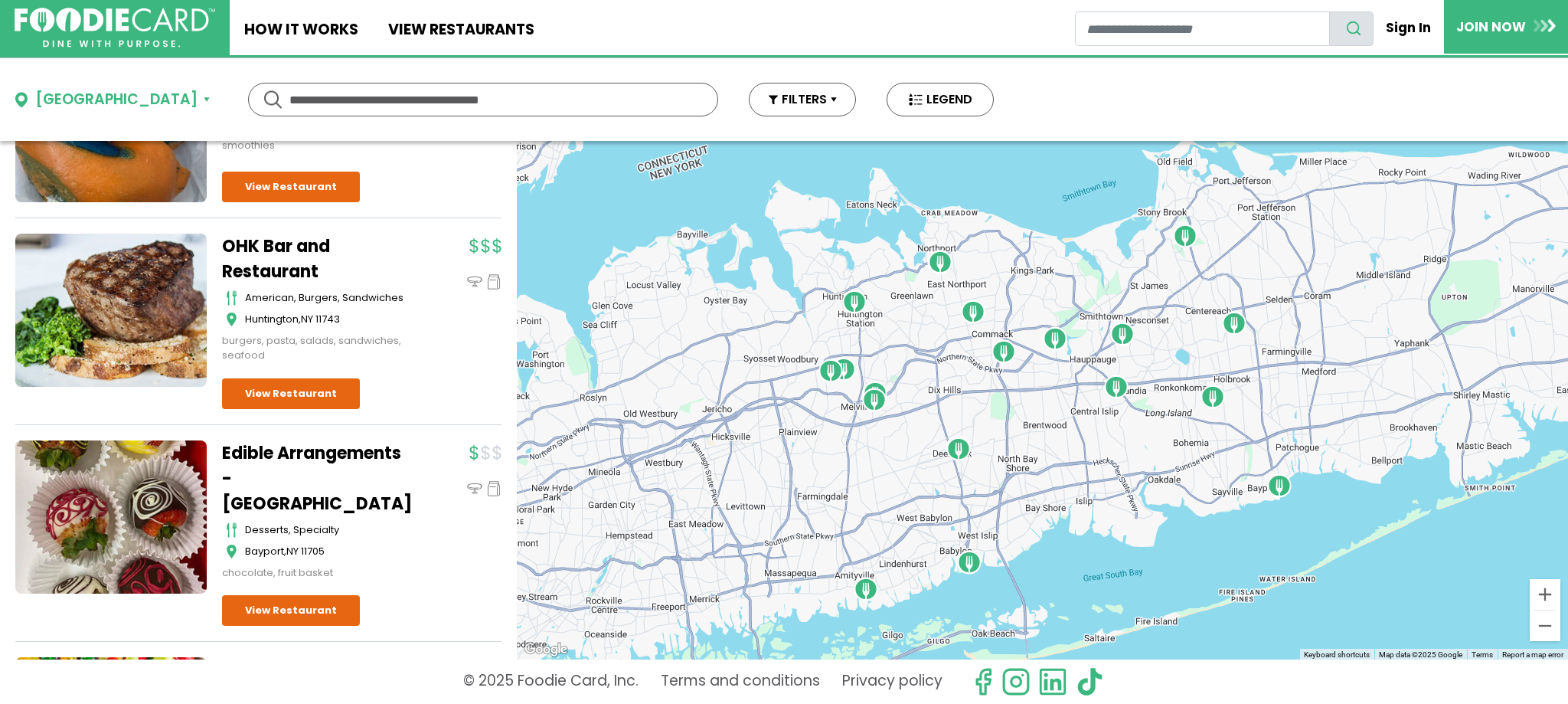
click at [290, 102] on input "text" at bounding box center [483, 99] width 387 height 32
click at [290, 107] on input "text" at bounding box center [483, 99] width 387 height 32
click at [248, 107] on div at bounding box center [483, 99] width 470 height 34
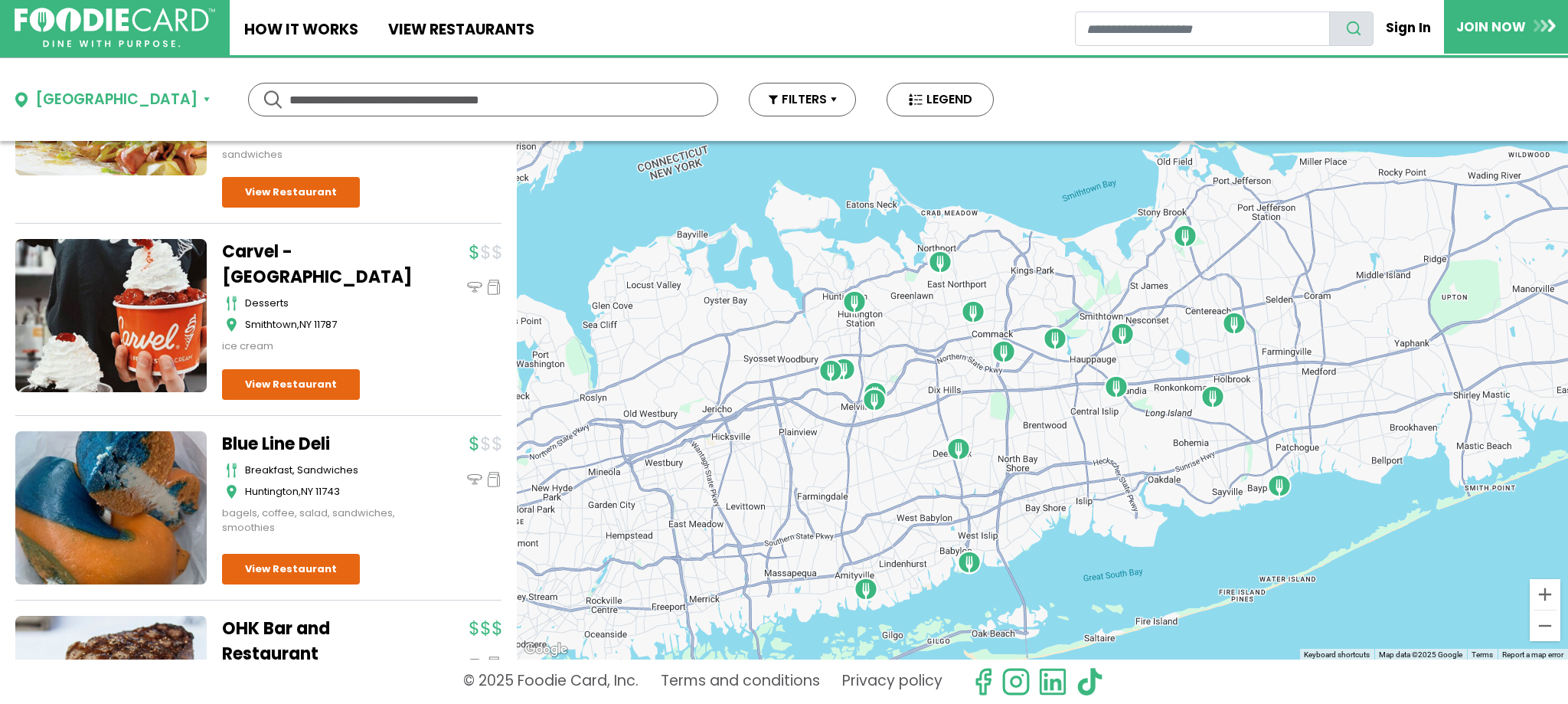
scroll to position [459, 0]
click at [290, 104] on input "text" at bounding box center [483, 99] width 387 height 32
click at [93, 95] on button "Suffolk" at bounding box center [112, 99] width 194 height 22
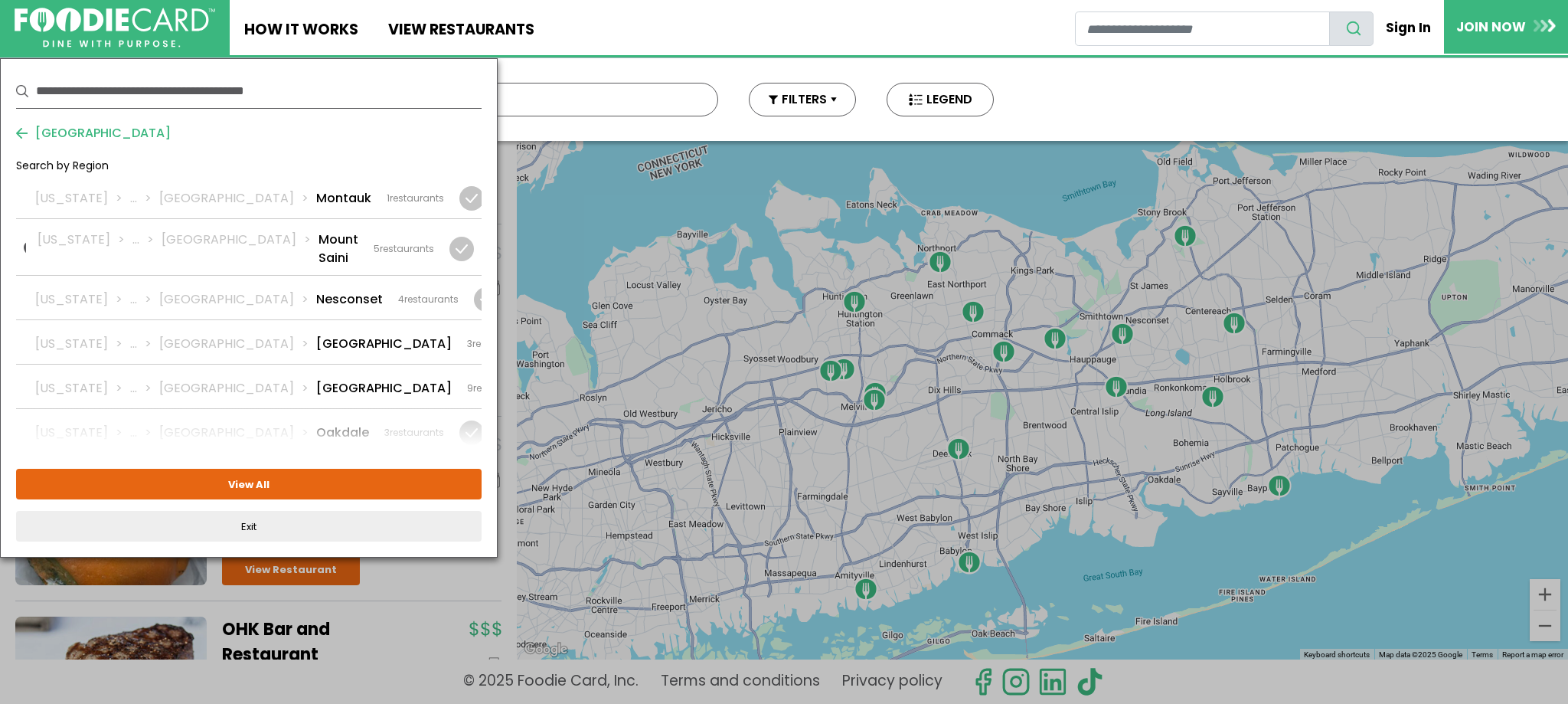
scroll to position [2221, 0]
click at [543, 377] on div at bounding box center [556, 389] width 25 height 25
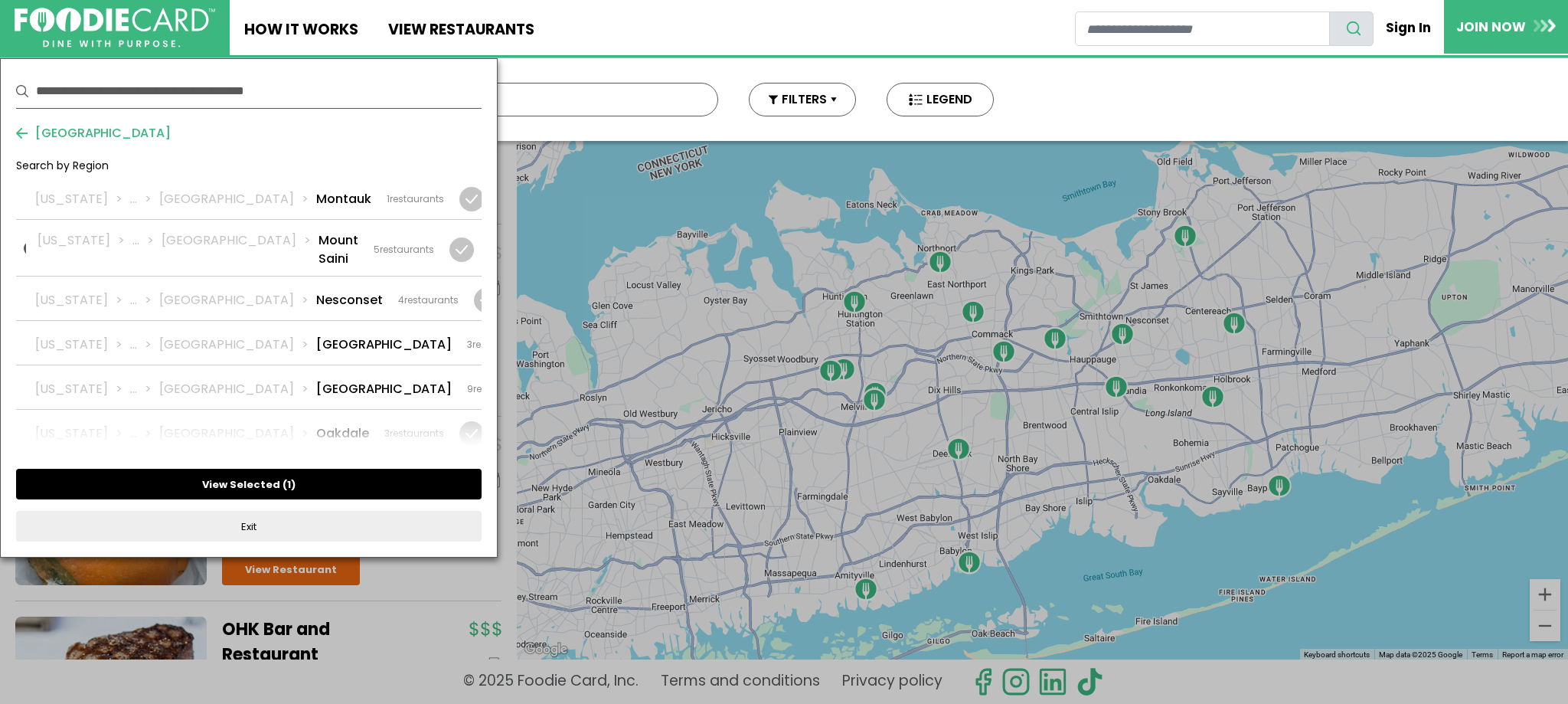
click at [278, 488] on button "View Selected ( 1 )" at bounding box center [248, 484] width 465 height 31
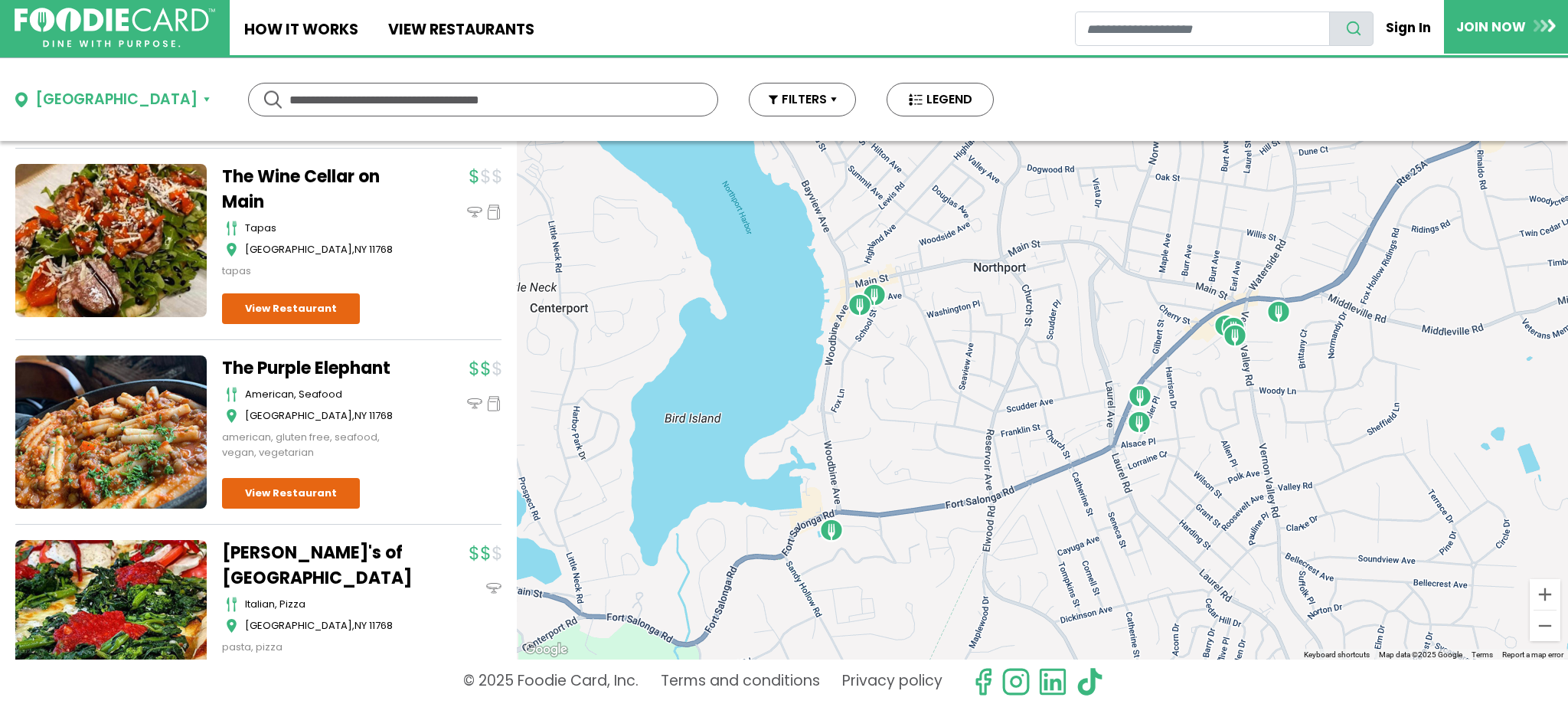
scroll to position [0, 0]
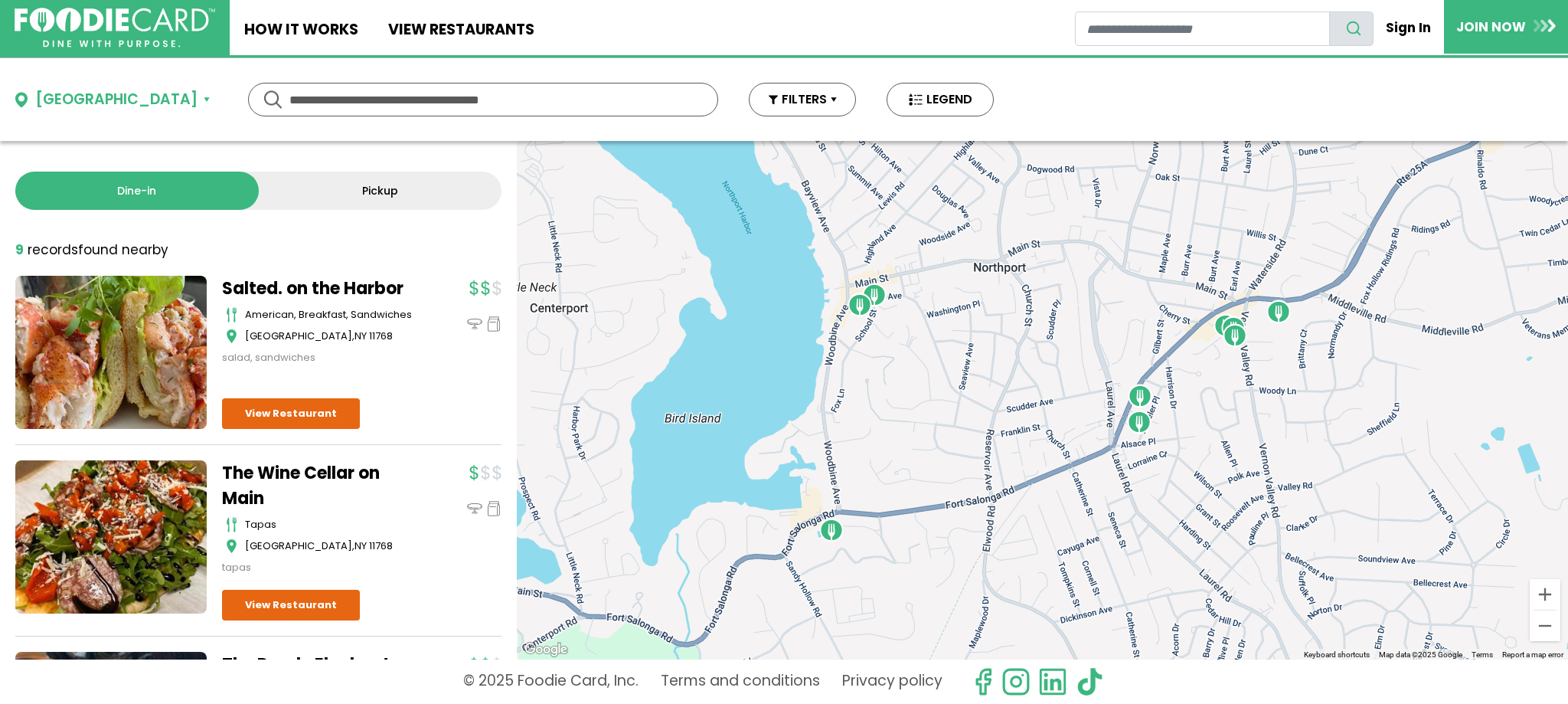
click at [277, 285] on link "Salted. on the Harbor" at bounding box center [318, 288] width 191 height 26
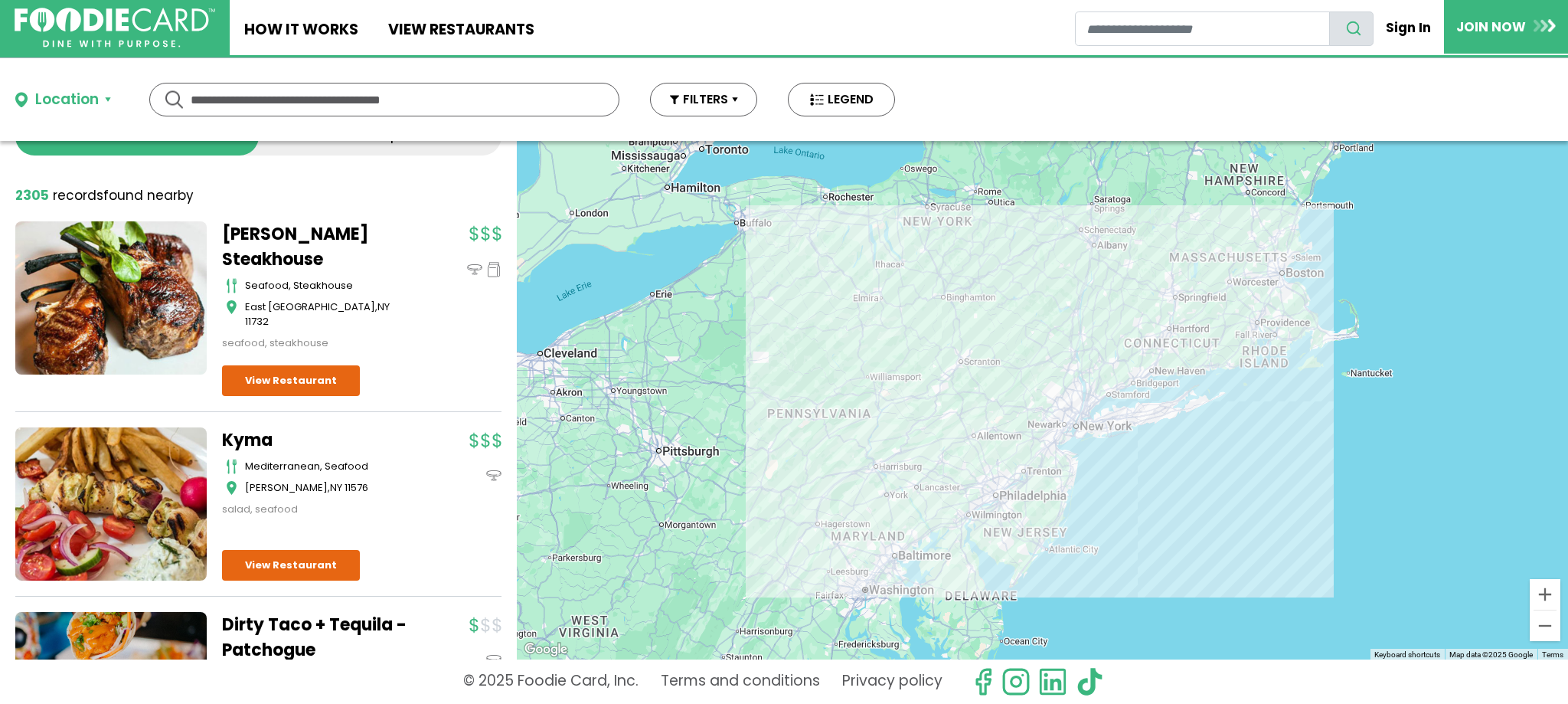
scroll to position [76, 0]
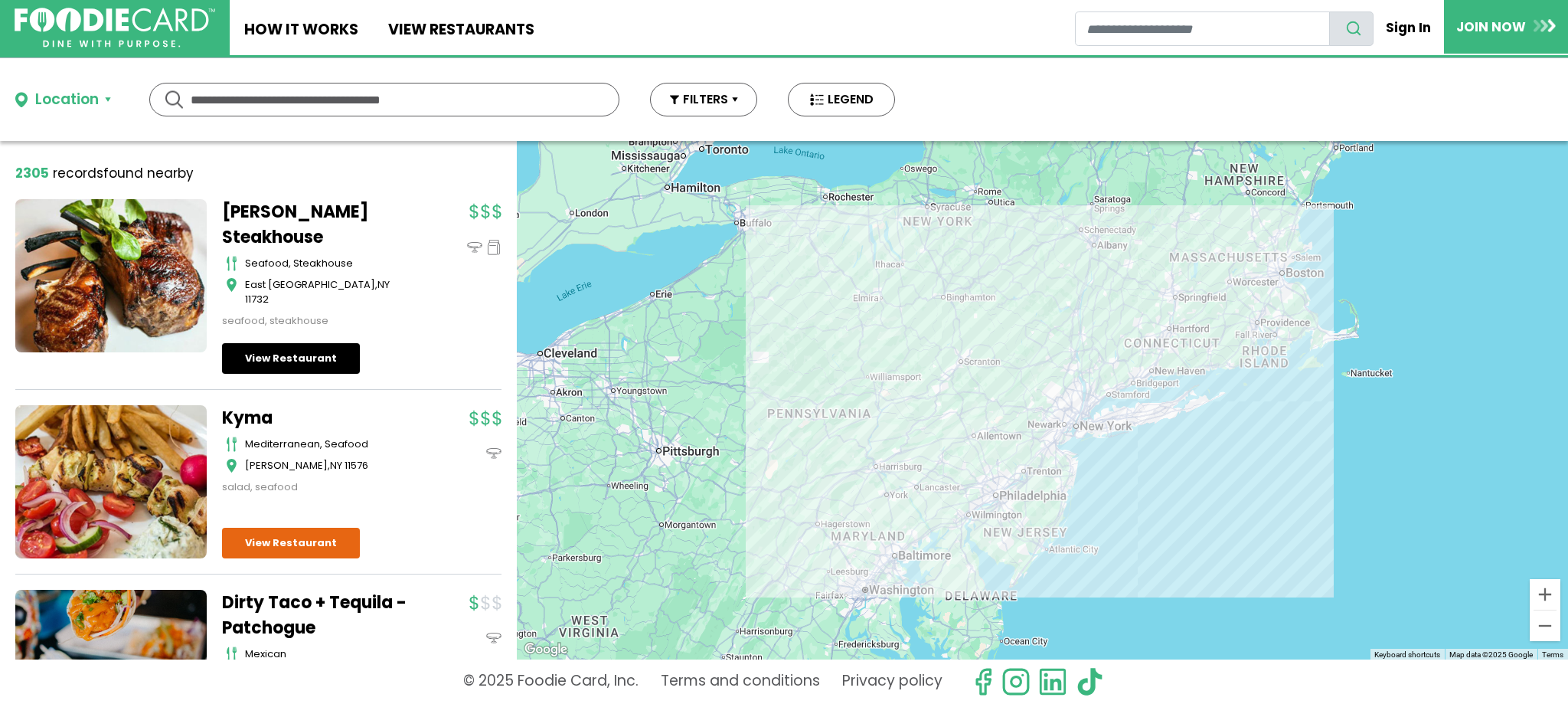
click at [314, 347] on link "View Restaurant" at bounding box center [292, 358] width 138 height 31
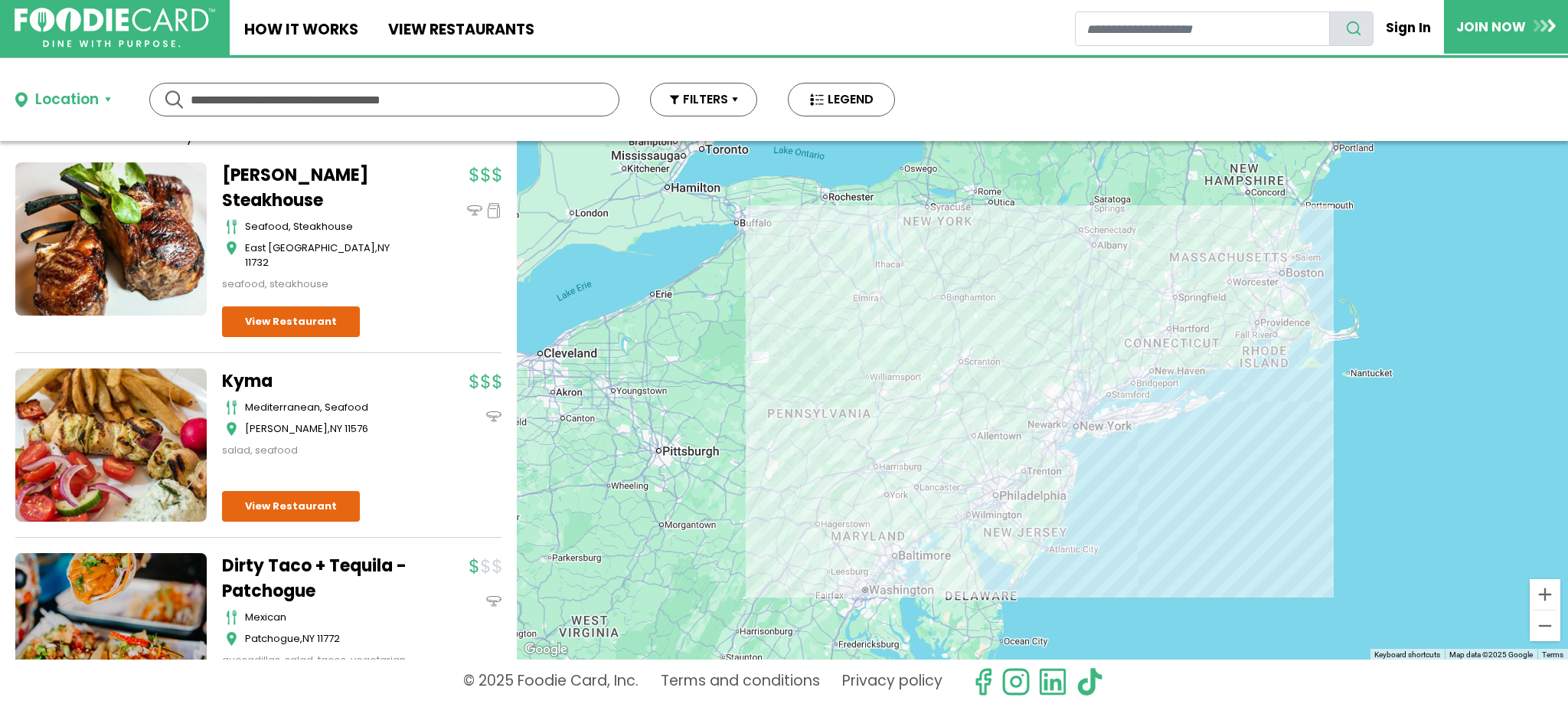
scroll to position [153, 0]
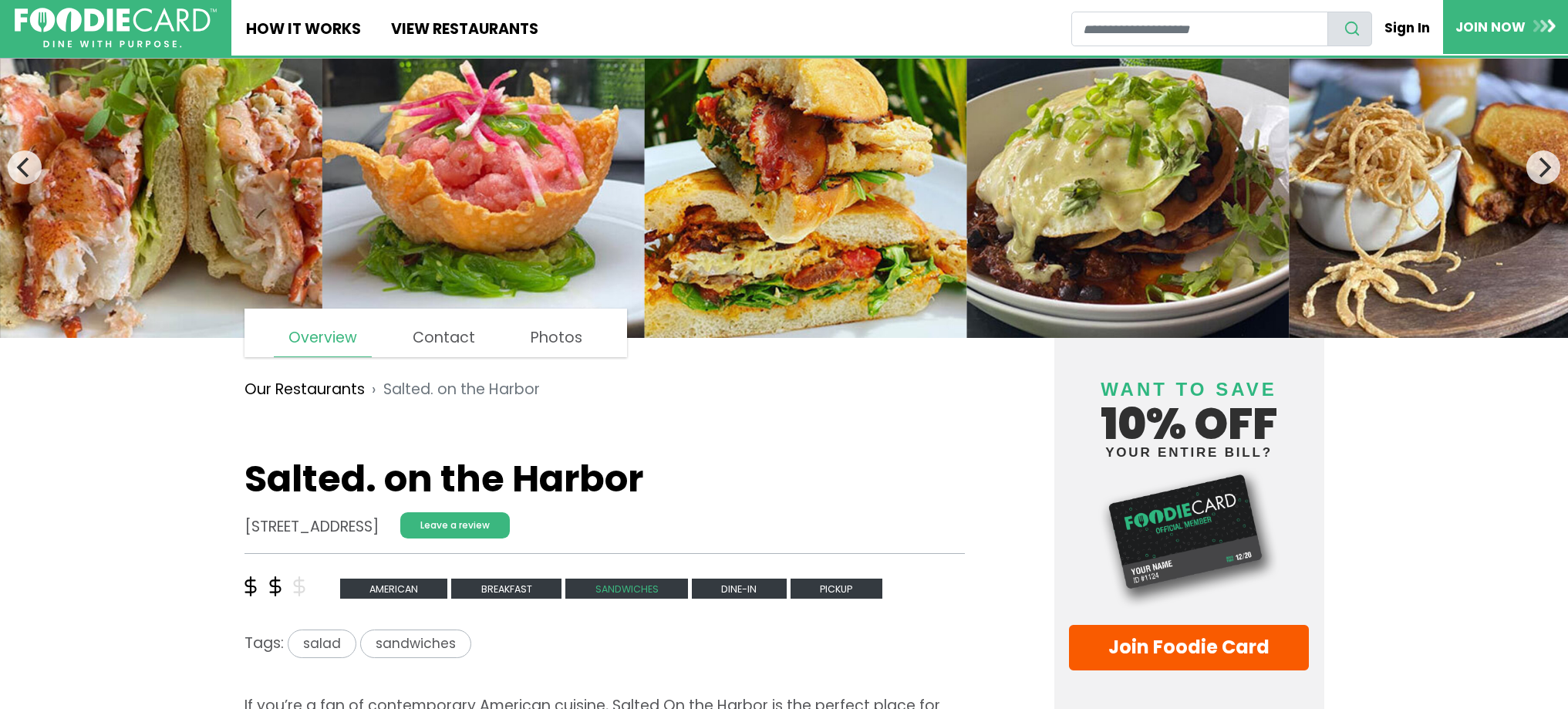
scroll to position [154, 0]
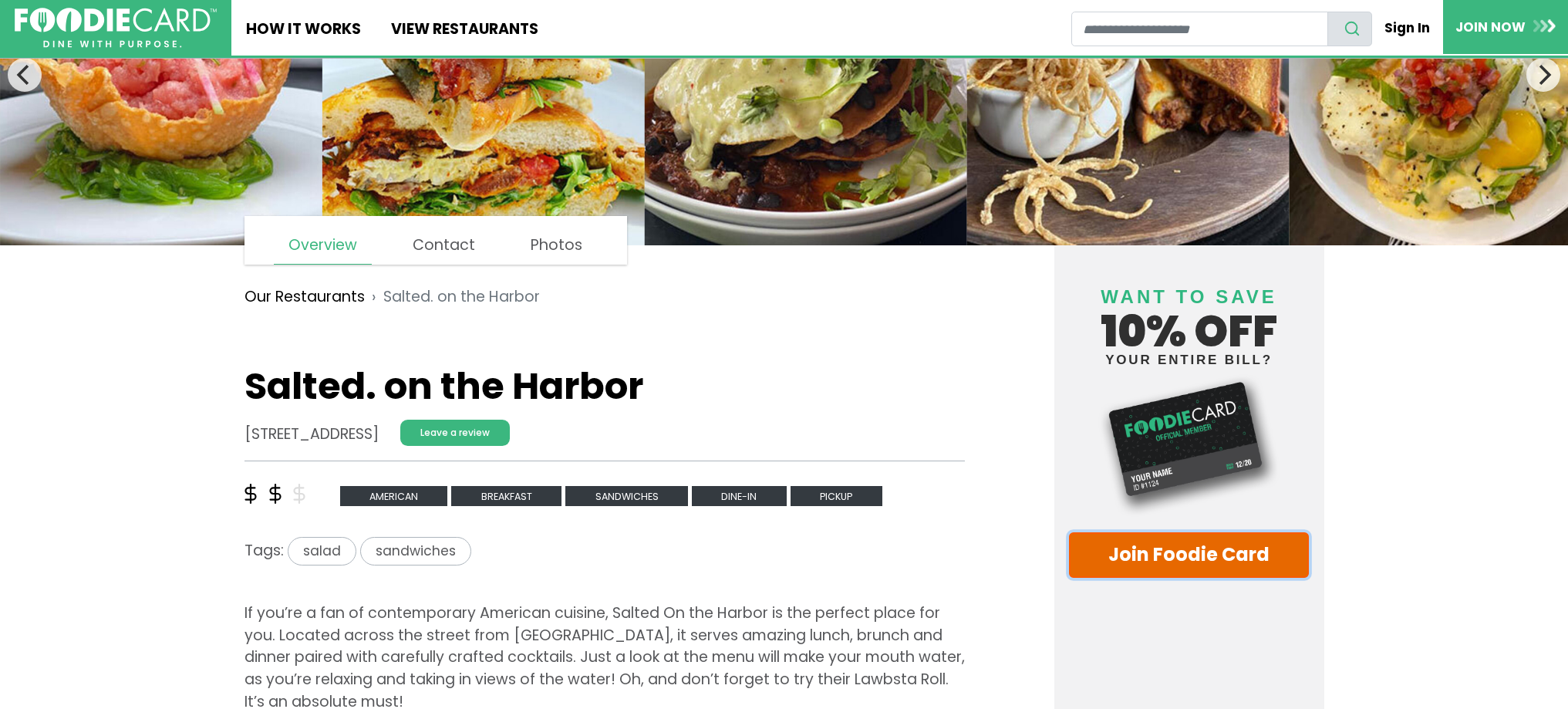
click at [1170, 556] on link "Join Foodie Card" at bounding box center [1189, 555] width 241 height 46
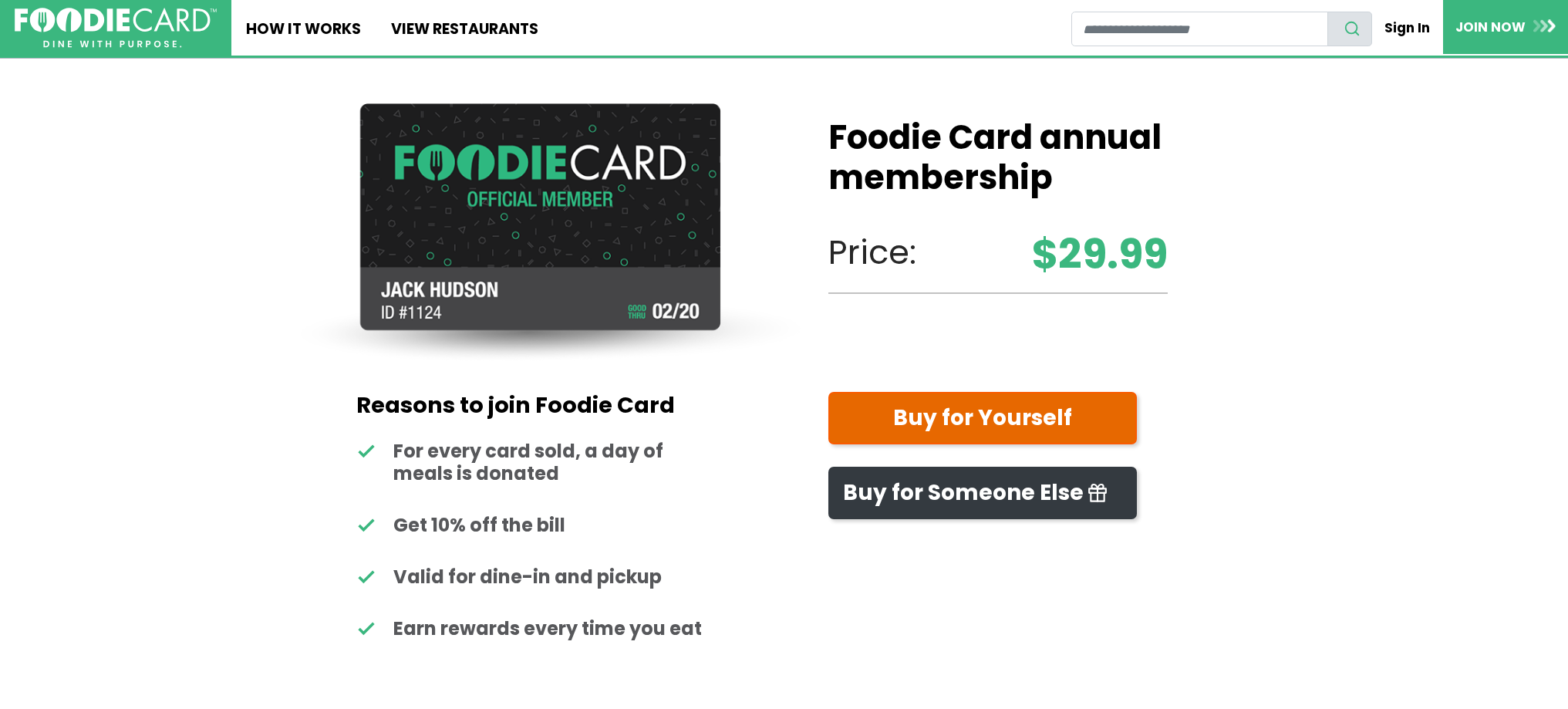
click at [950, 421] on link "Buy for Yourself" at bounding box center [983, 419] width 309 height 54
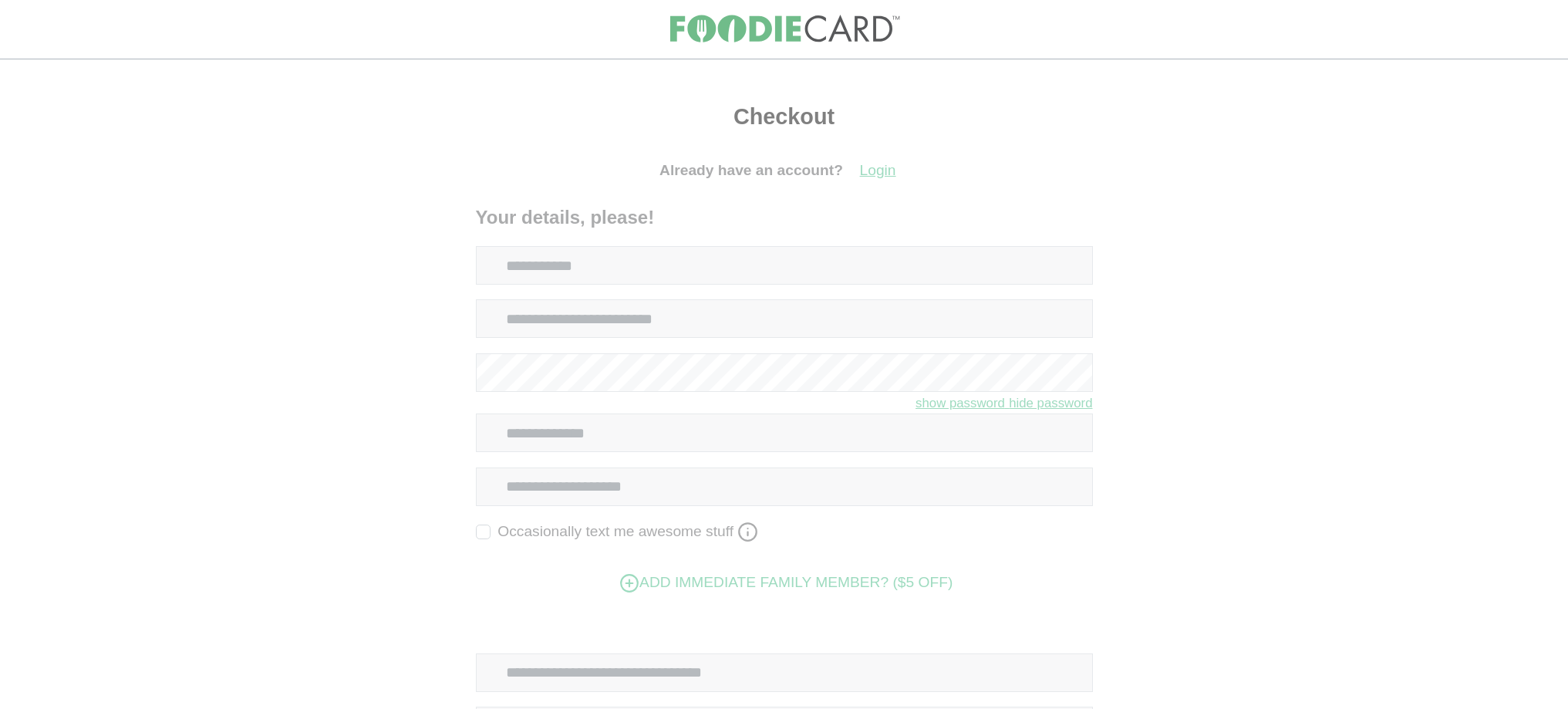
select select
